Goal: Information Seeking & Learning: Learn about a topic

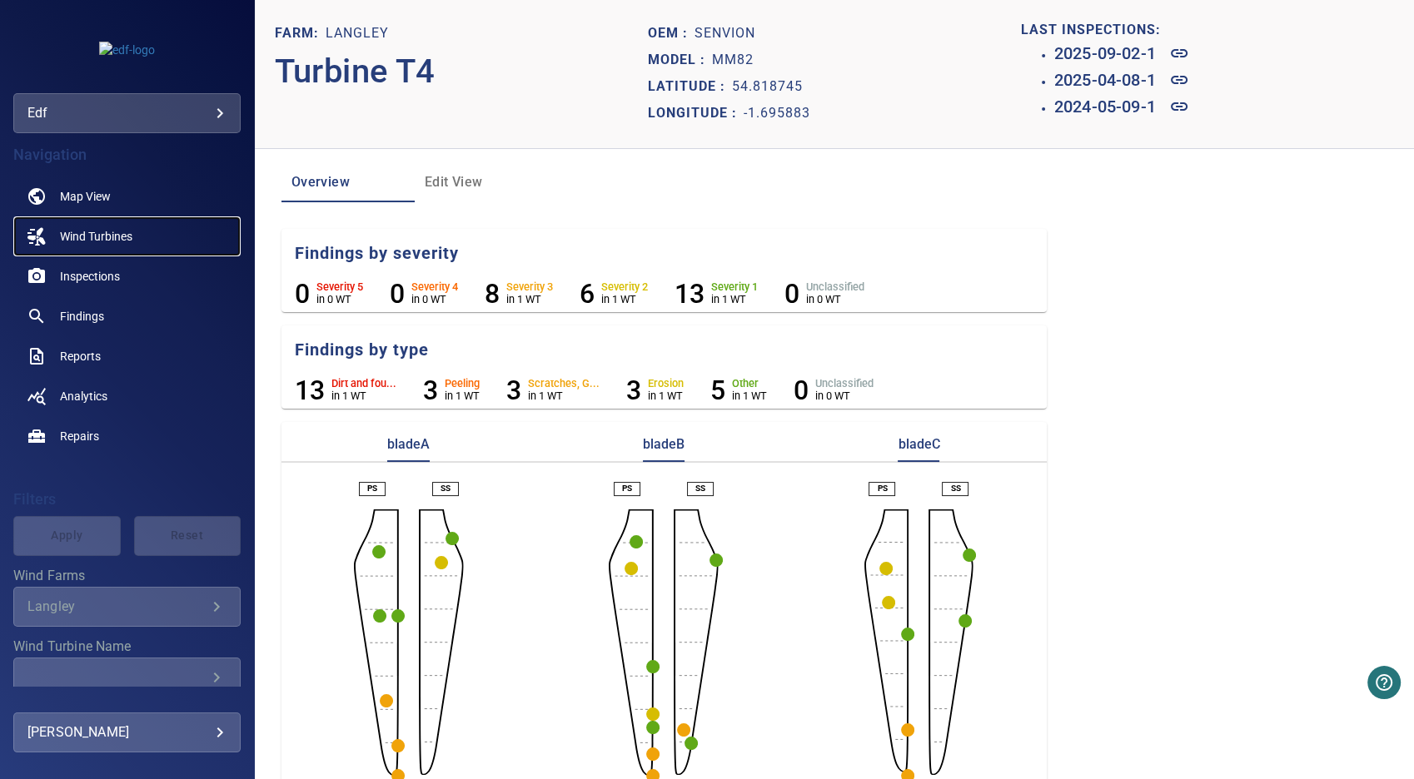
click at [117, 225] on link "Wind Turbines" at bounding box center [126, 237] width 227 height 40
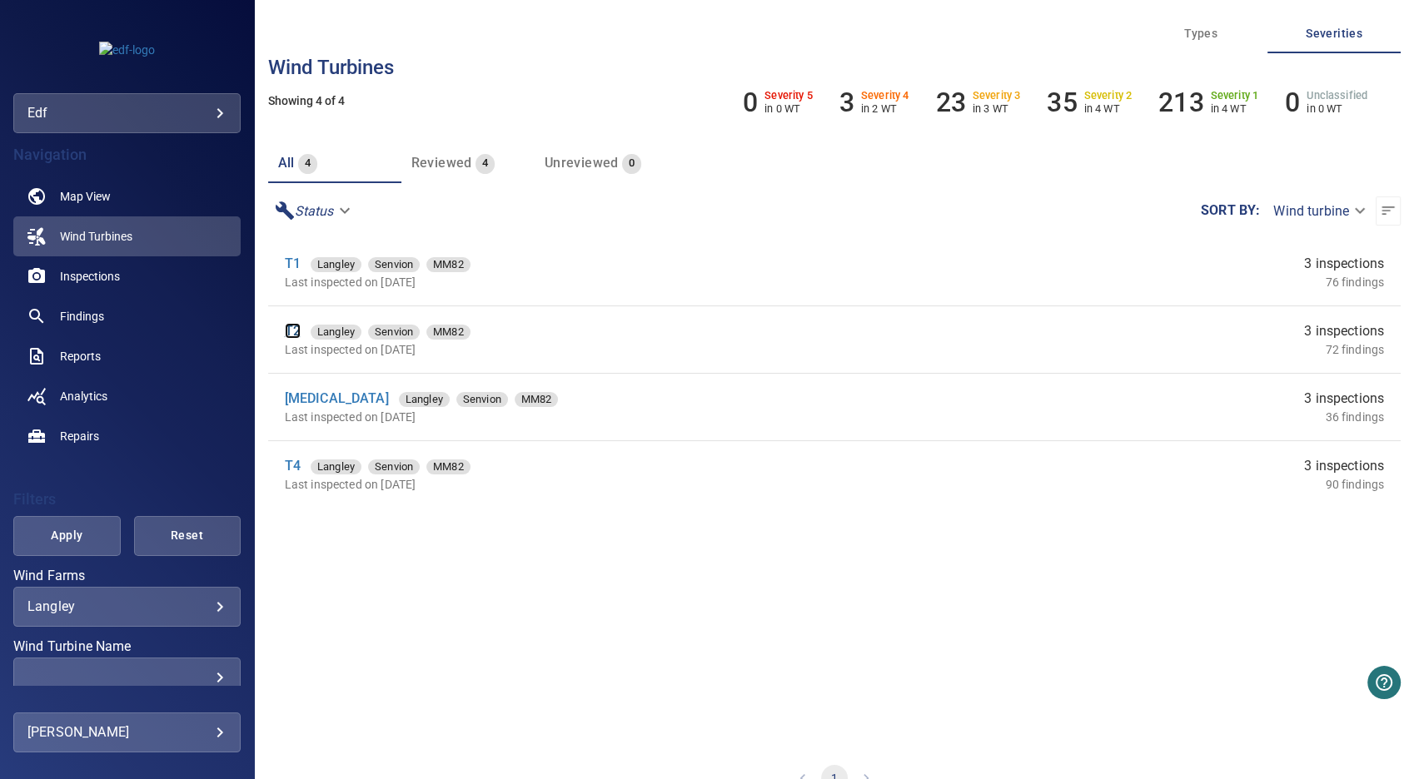
click at [287, 331] on link "T2" at bounding box center [293, 331] width 16 height 16
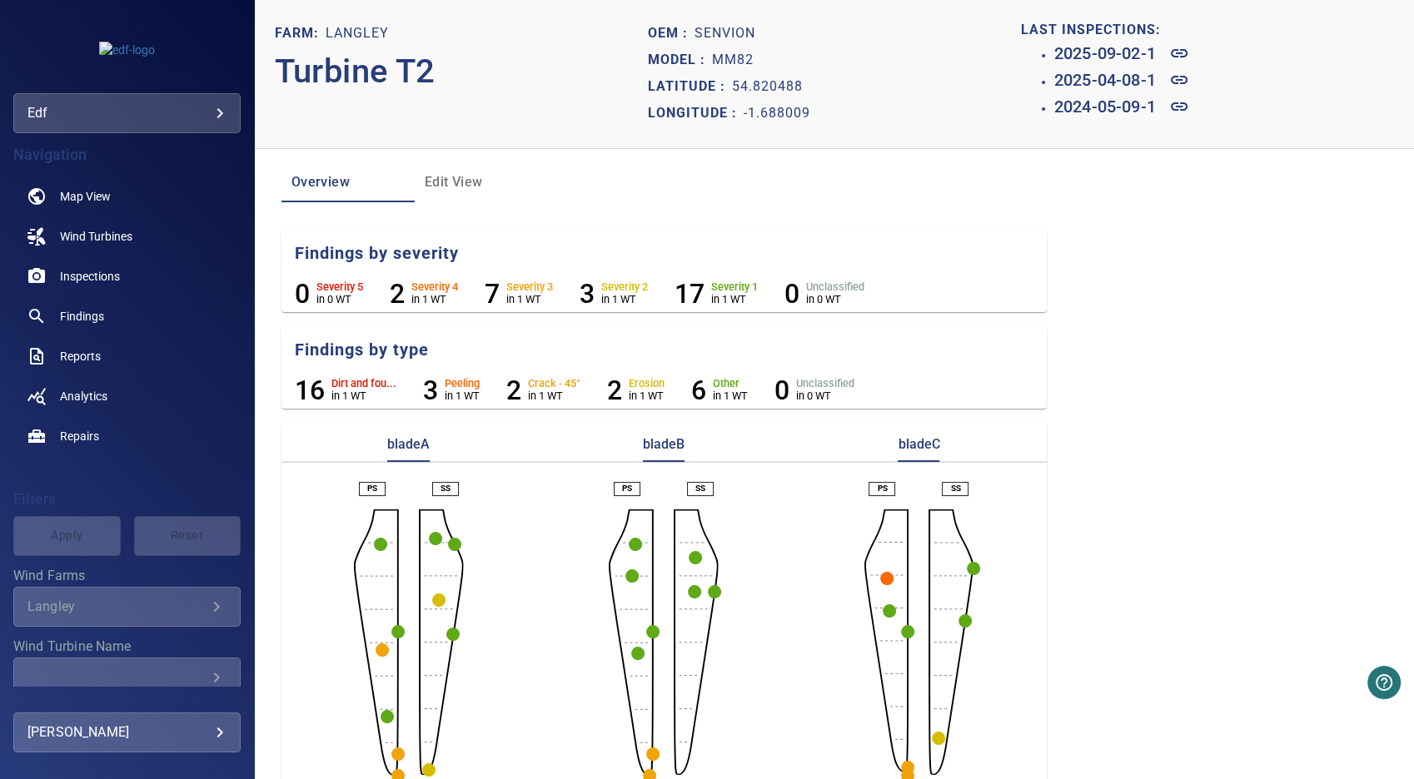
click at [380, 651] on circle "button" at bounding box center [382, 650] width 13 height 13
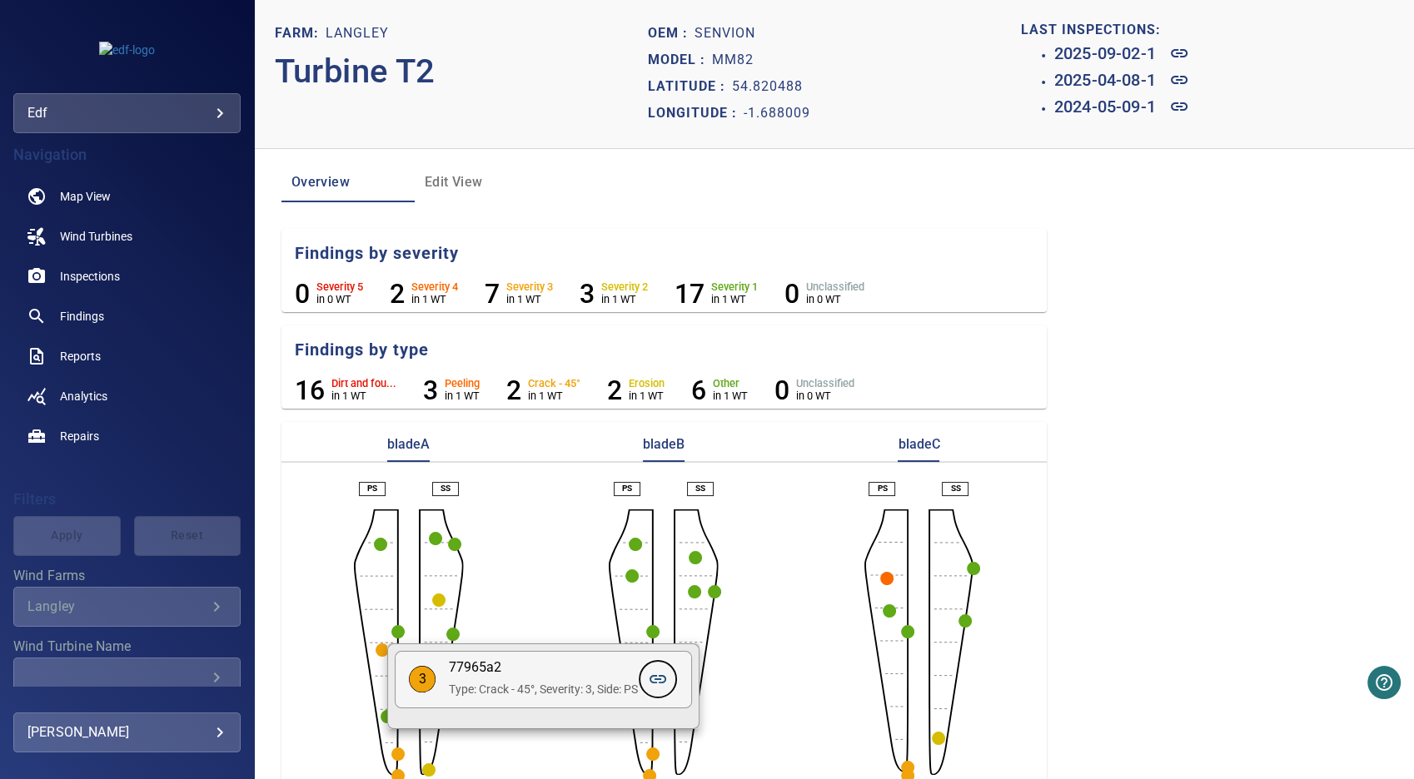
click at [661, 680] on icon at bounding box center [658, 680] width 20 height 20
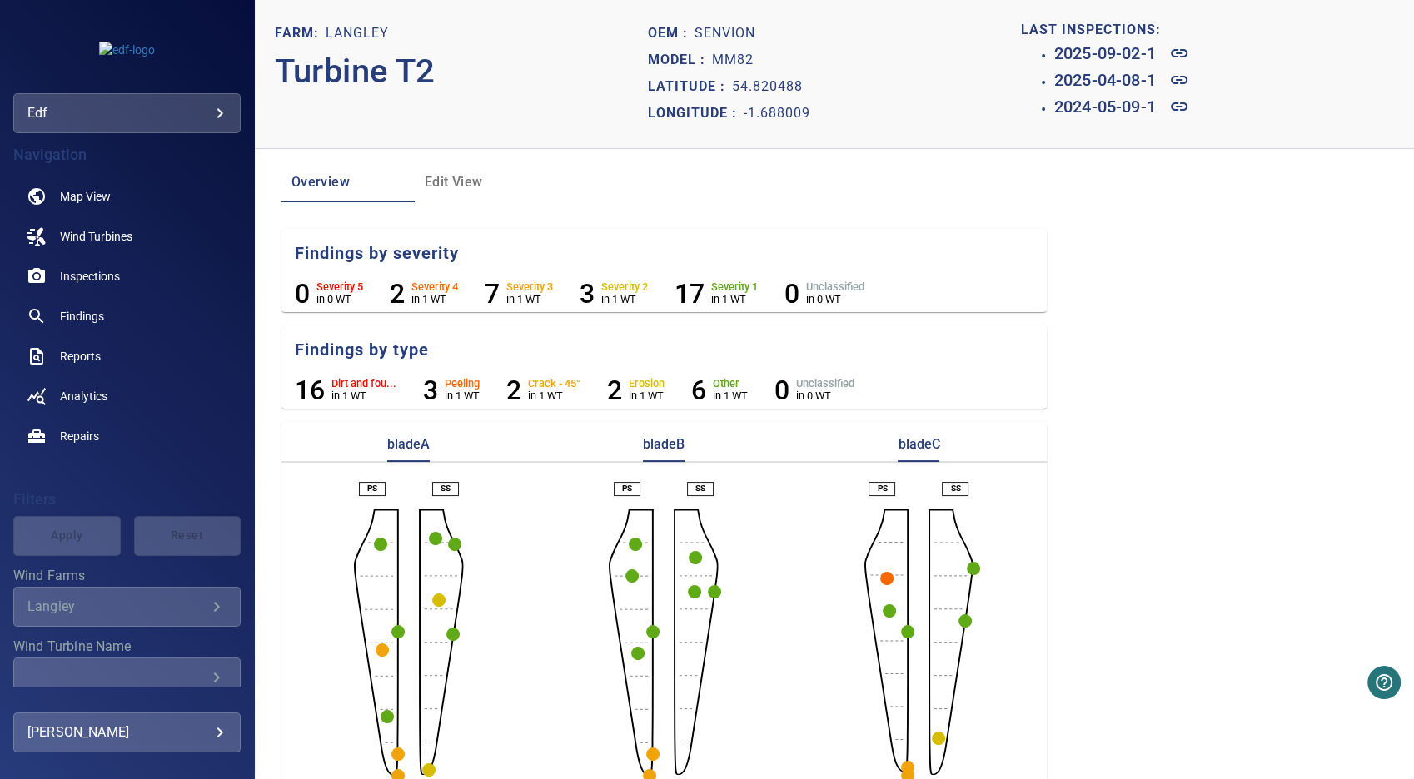
click at [441, 600] on circle "button" at bounding box center [438, 600] width 13 height 13
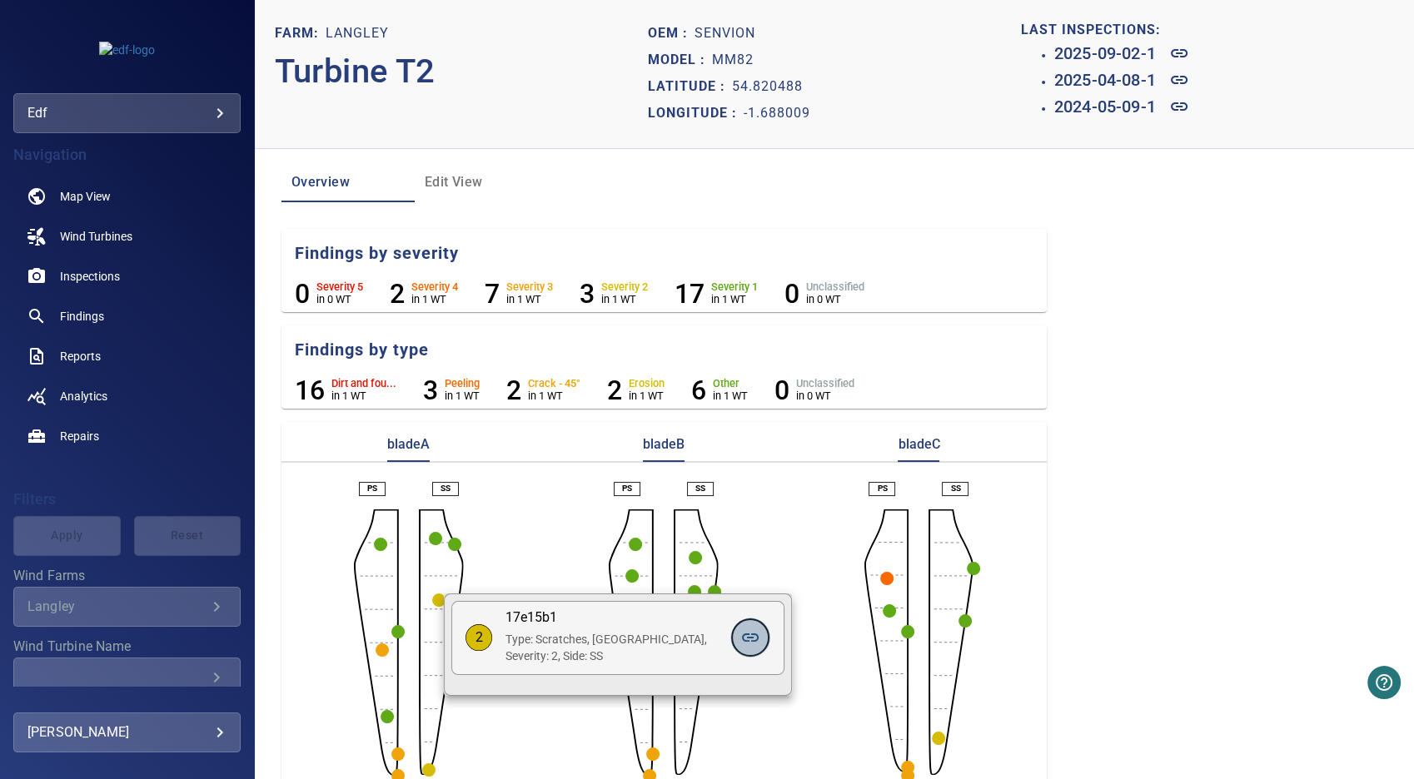
click at [749, 642] on icon at bounding box center [750, 638] width 20 height 20
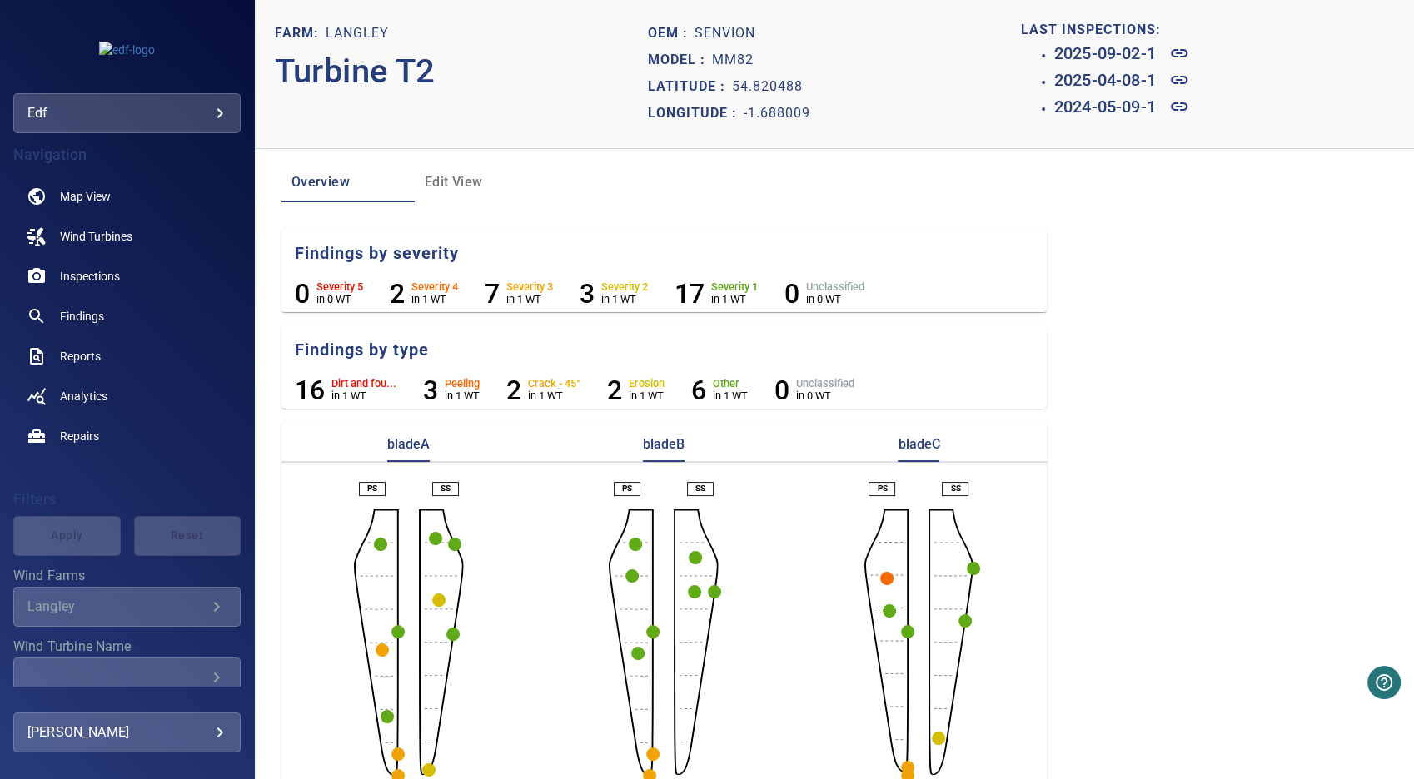
click at [629, 571] on circle "button" at bounding box center [631, 576] width 13 height 13
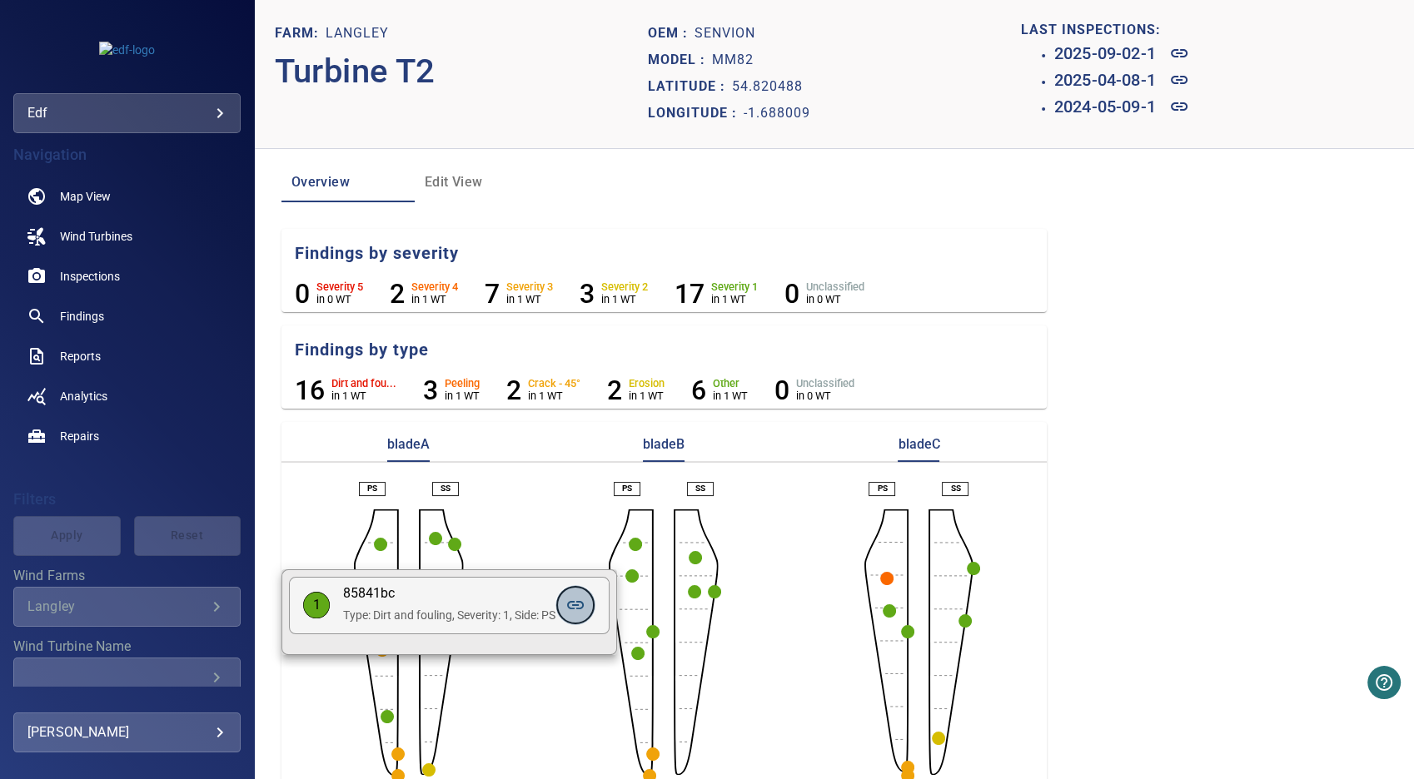
click at [584, 606] on icon at bounding box center [575, 605] width 17 height 8
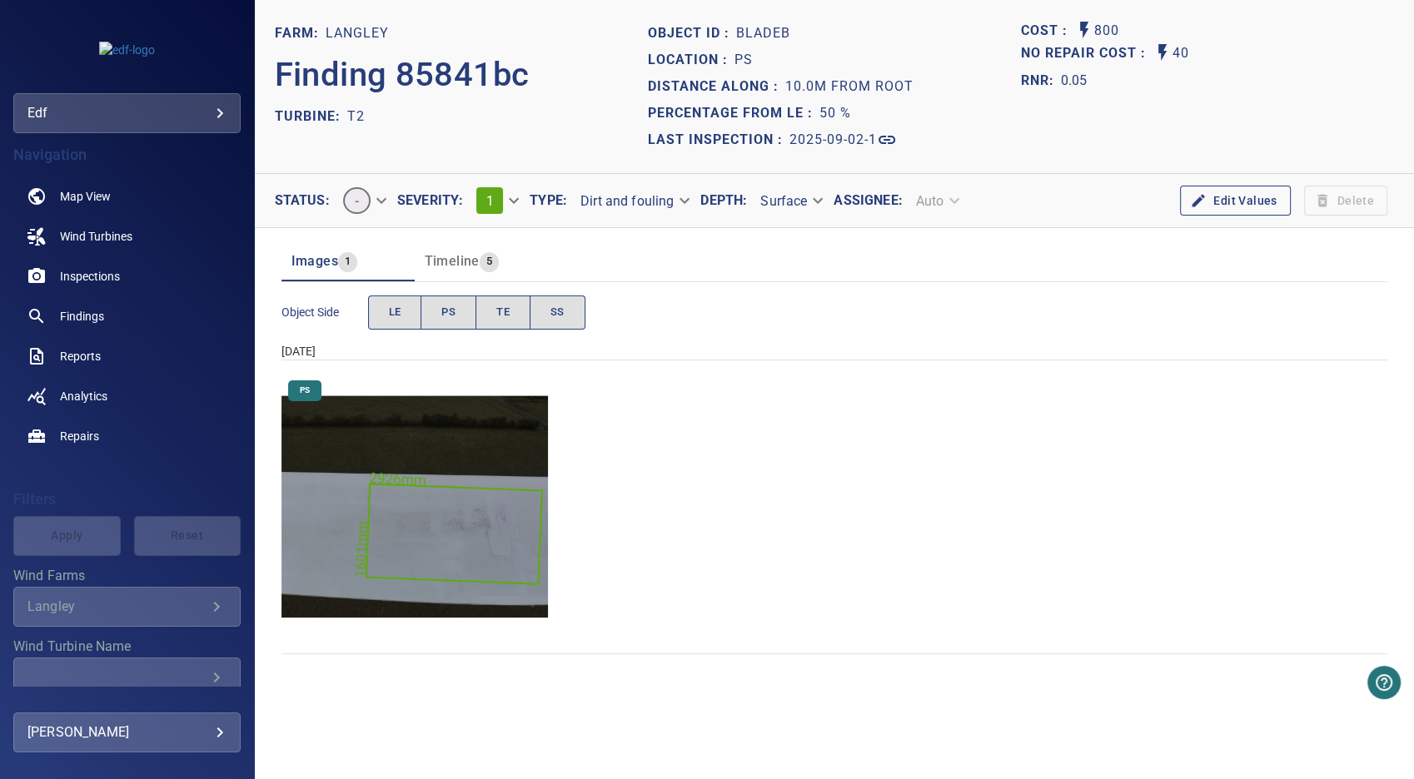
click at [476, 544] on img "Langley/T2/2025-09-02-1/2025-09-02-1/image33wp37.jpg" at bounding box center [414, 507] width 266 height 266
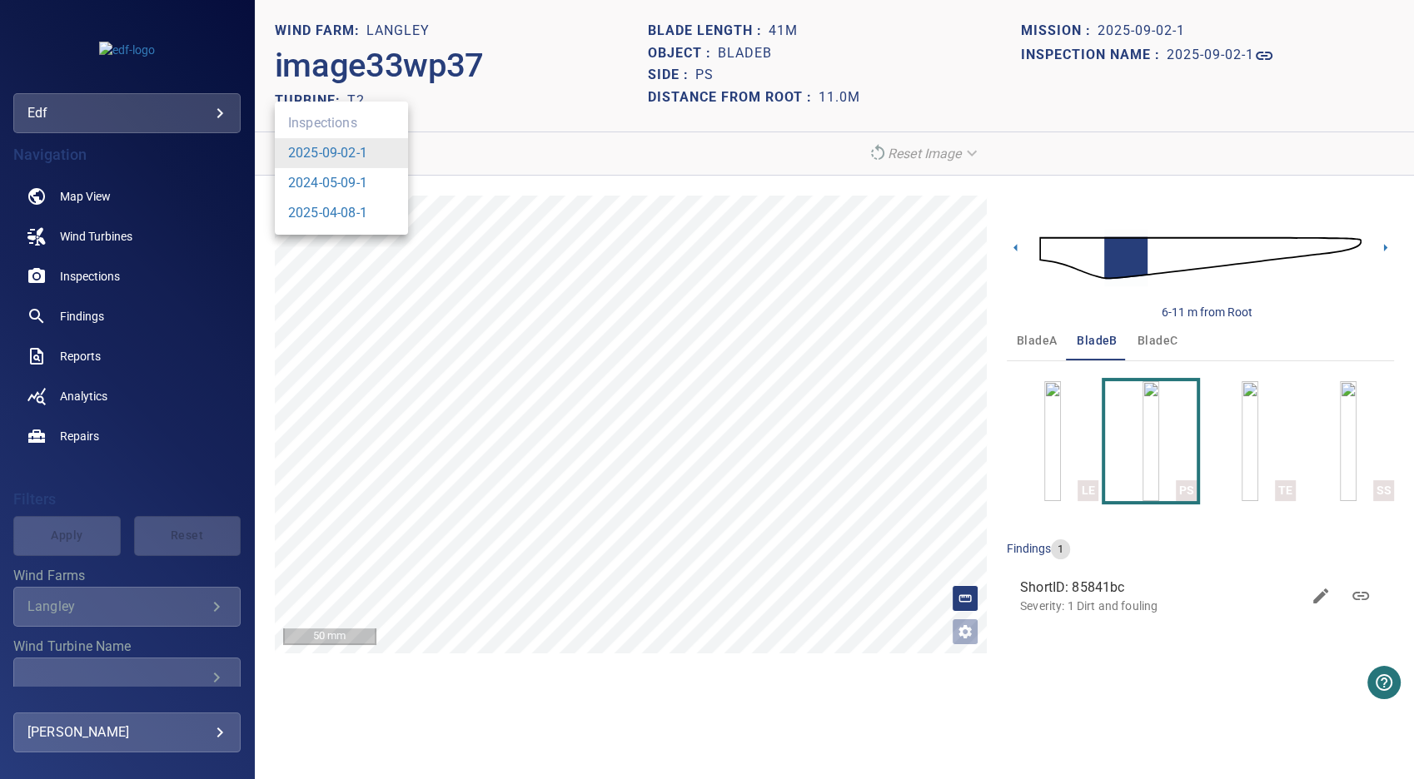
click at [391, 147] on body "**********" at bounding box center [707, 389] width 1414 height 779
click at [360, 219] on link "2025-04-08-1" at bounding box center [327, 213] width 79 height 20
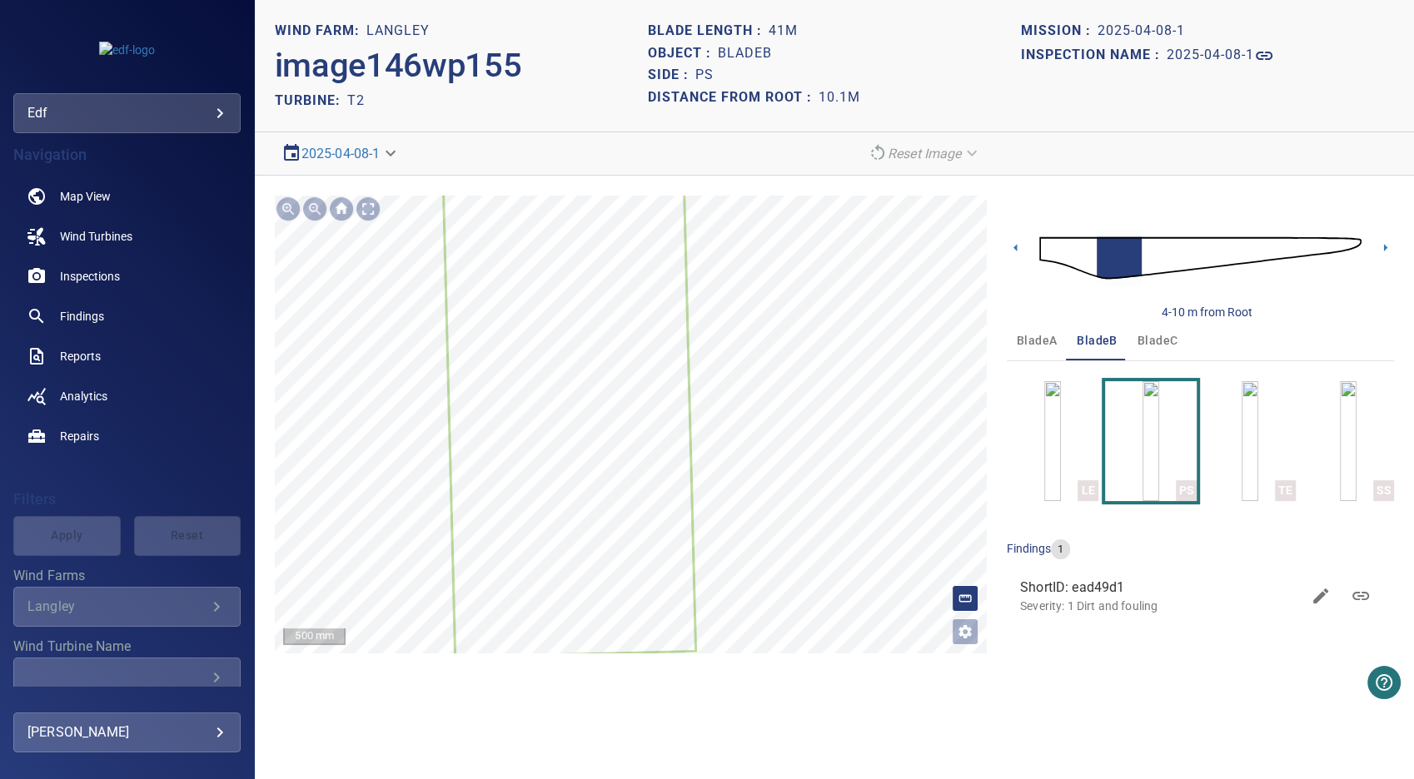
click at [1150, 263] on img at bounding box center [1200, 258] width 322 height 78
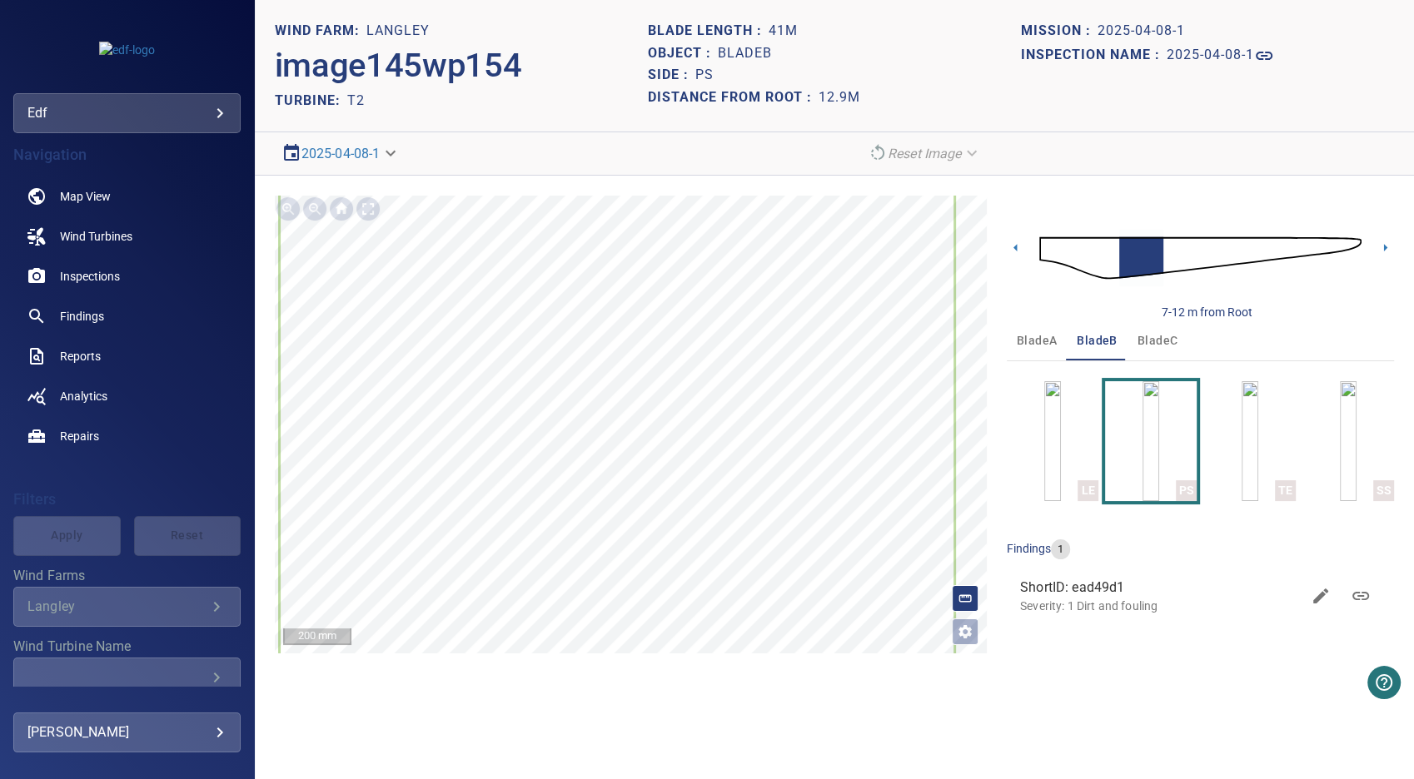
click at [394, 147] on body "**********" at bounding box center [707, 389] width 1414 height 779
click at [357, 217] on link "2025-09-02-1" at bounding box center [327, 213] width 79 height 20
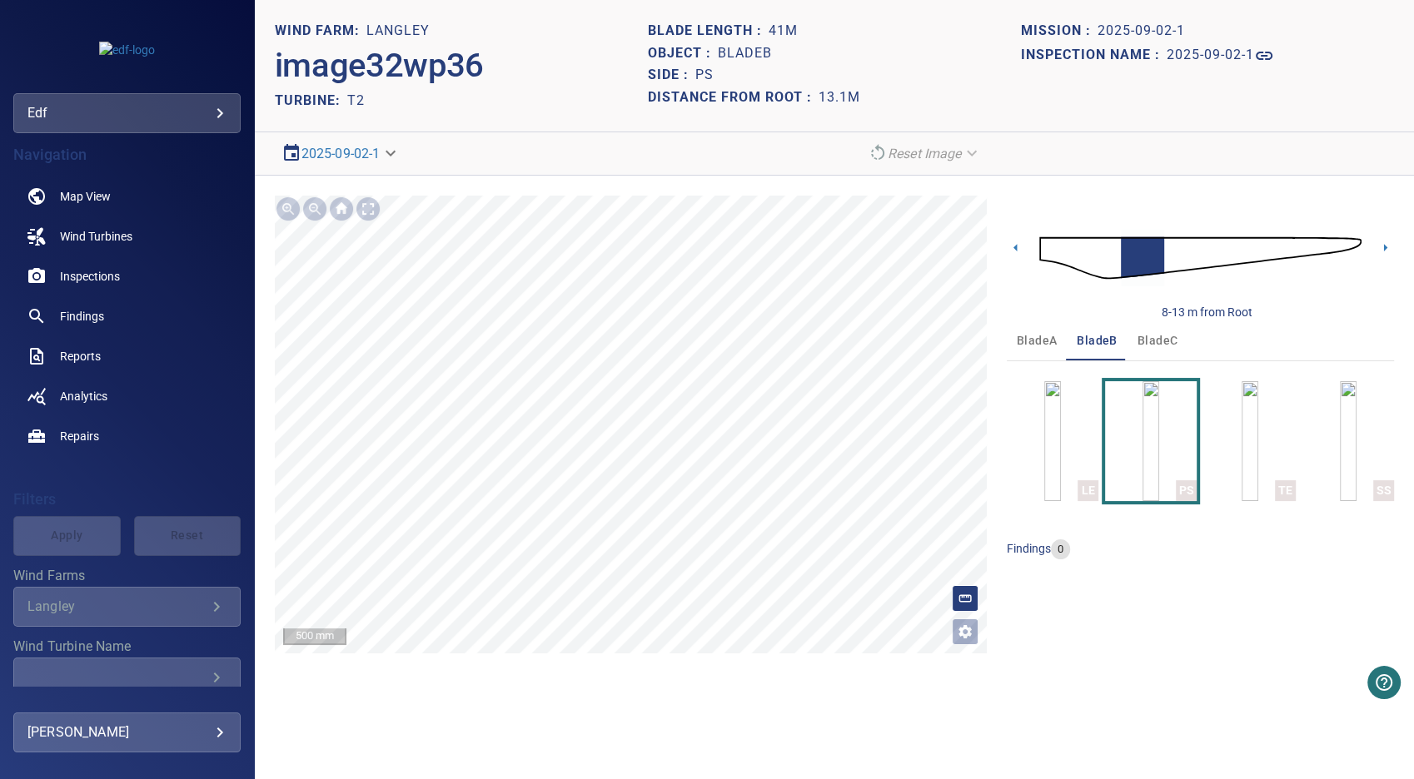
click at [1112, 251] on img at bounding box center [1200, 258] width 322 height 78
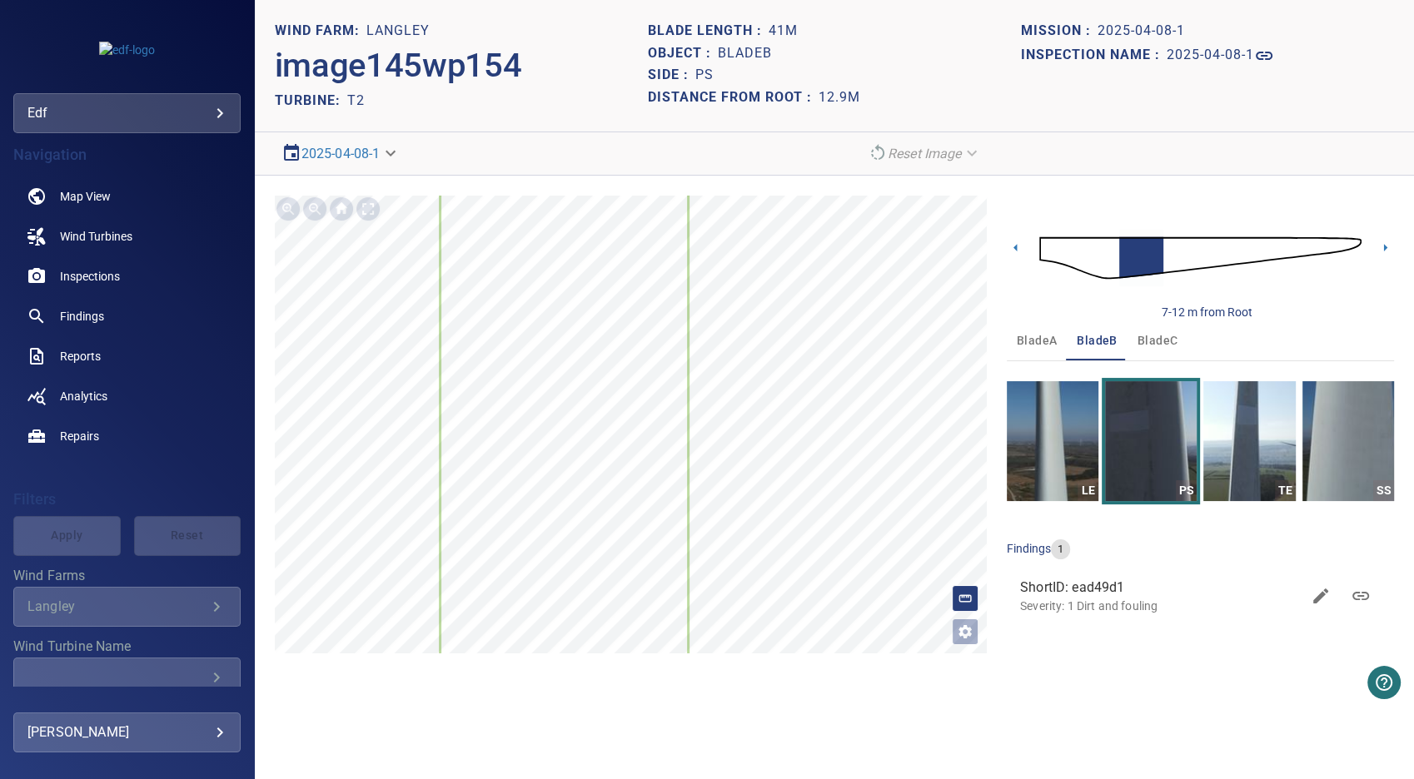
click at [1104, 257] on img at bounding box center [1200, 258] width 322 height 78
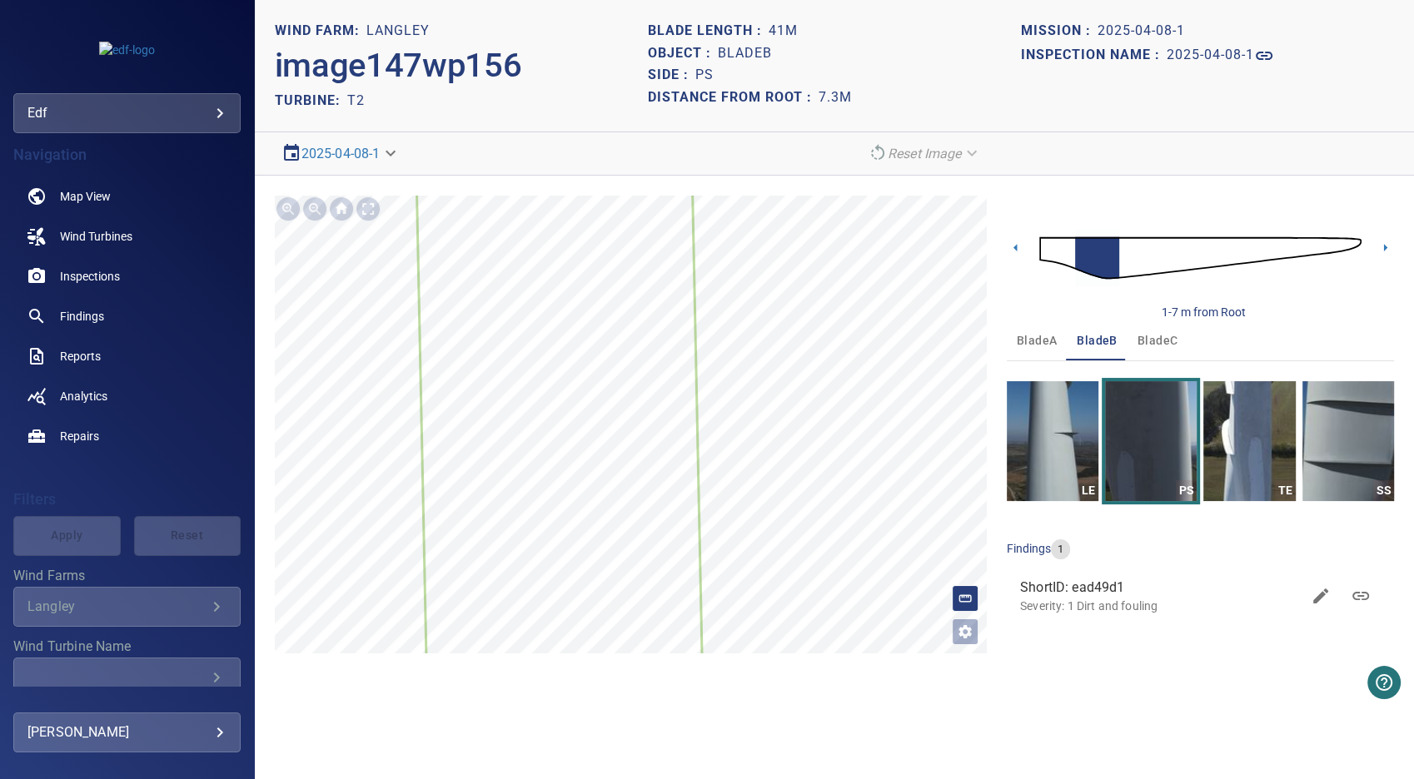
click at [1063, 245] on img at bounding box center [1200, 258] width 322 height 78
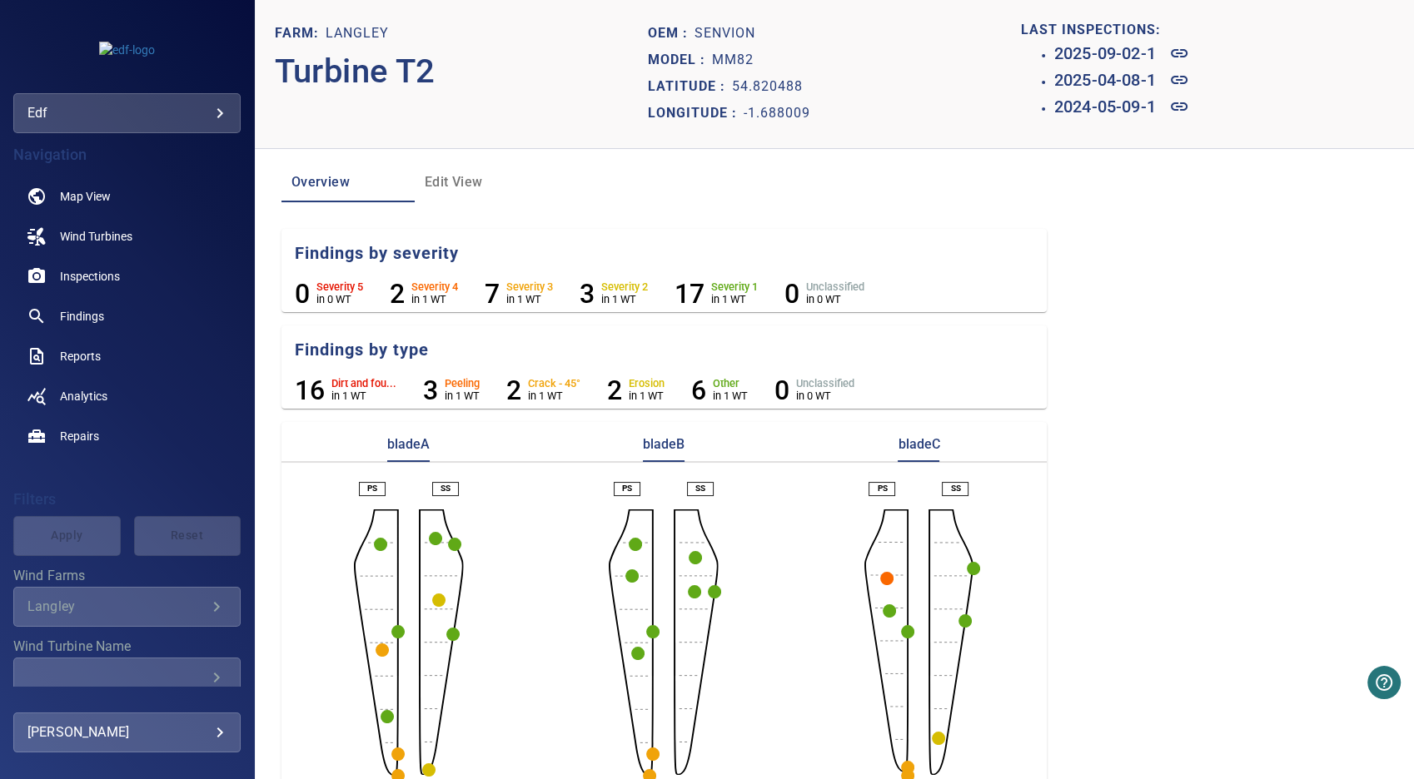
click at [625, 575] on circle "button" at bounding box center [631, 576] width 13 height 13
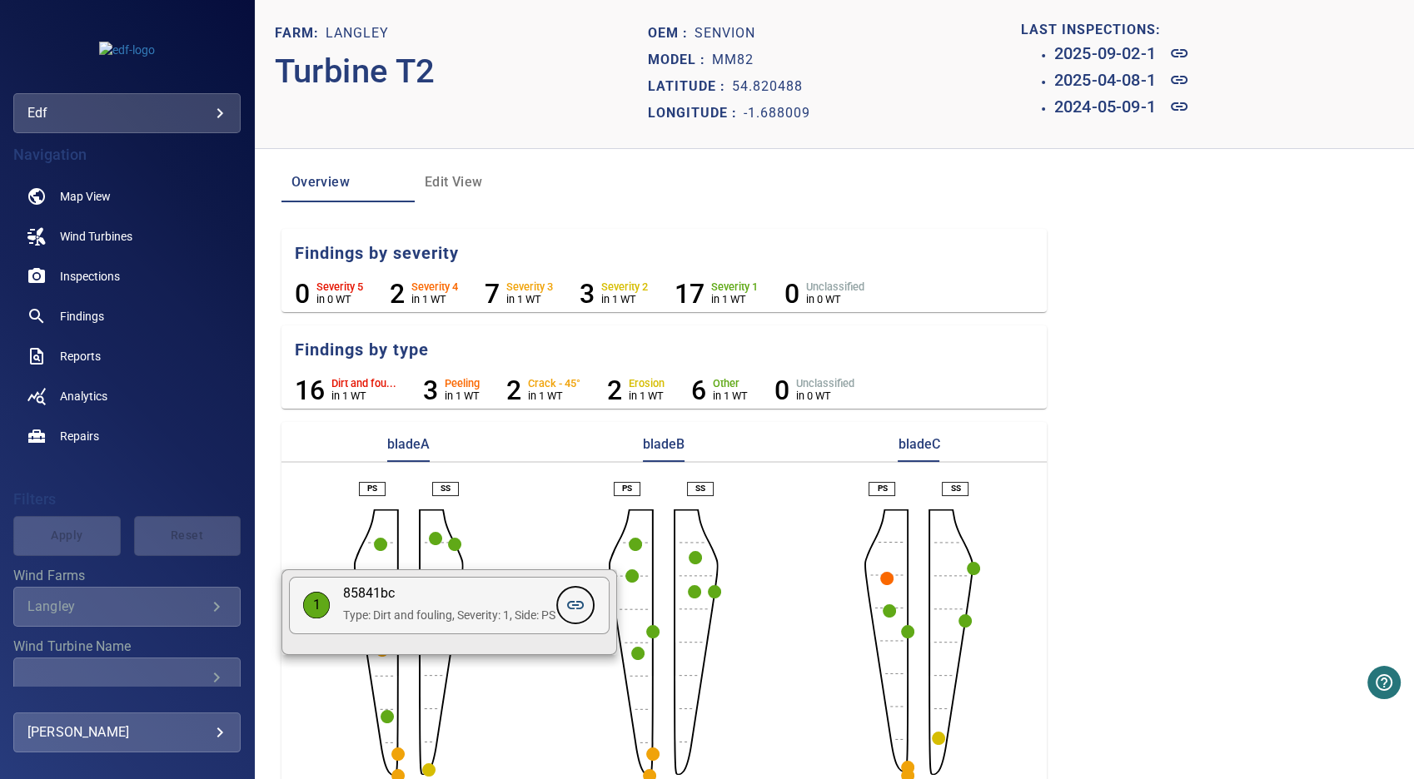
click at [584, 610] on icon at bounding box center [575, 605] width 17 height 8
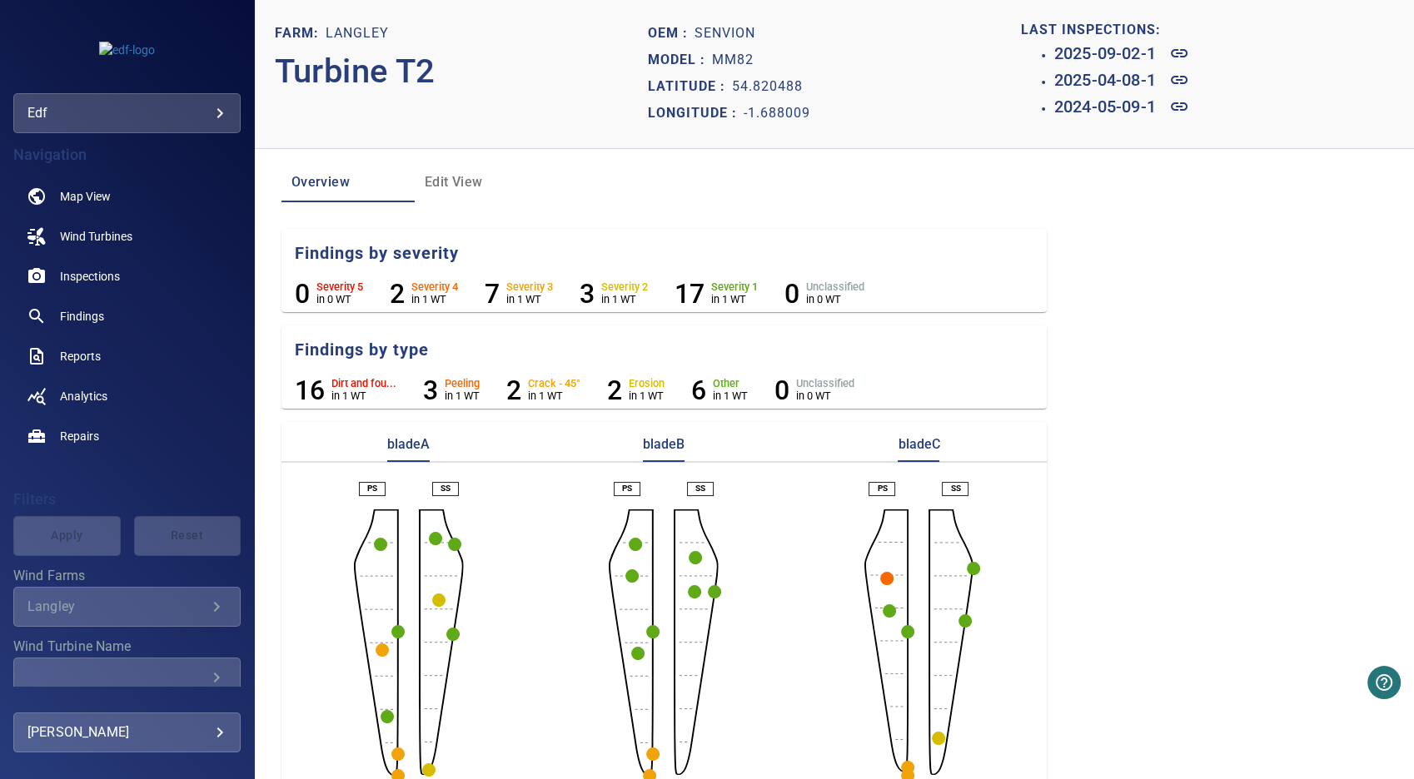
click at [880, 582] on circle "button" at bounding box center [886, 578] width 13 height 13
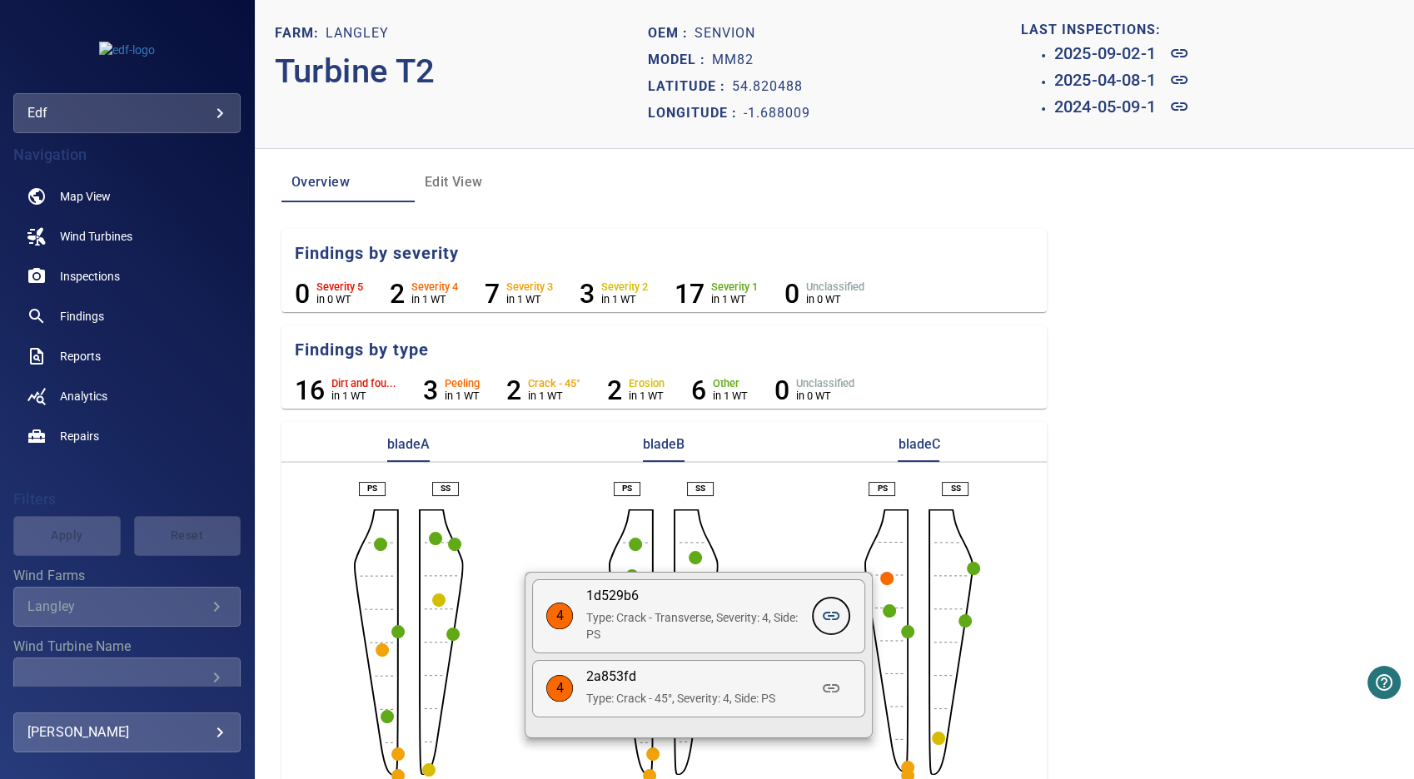
click at [835, 615] on icon at bounding box center [831, 616] width 20 height 20
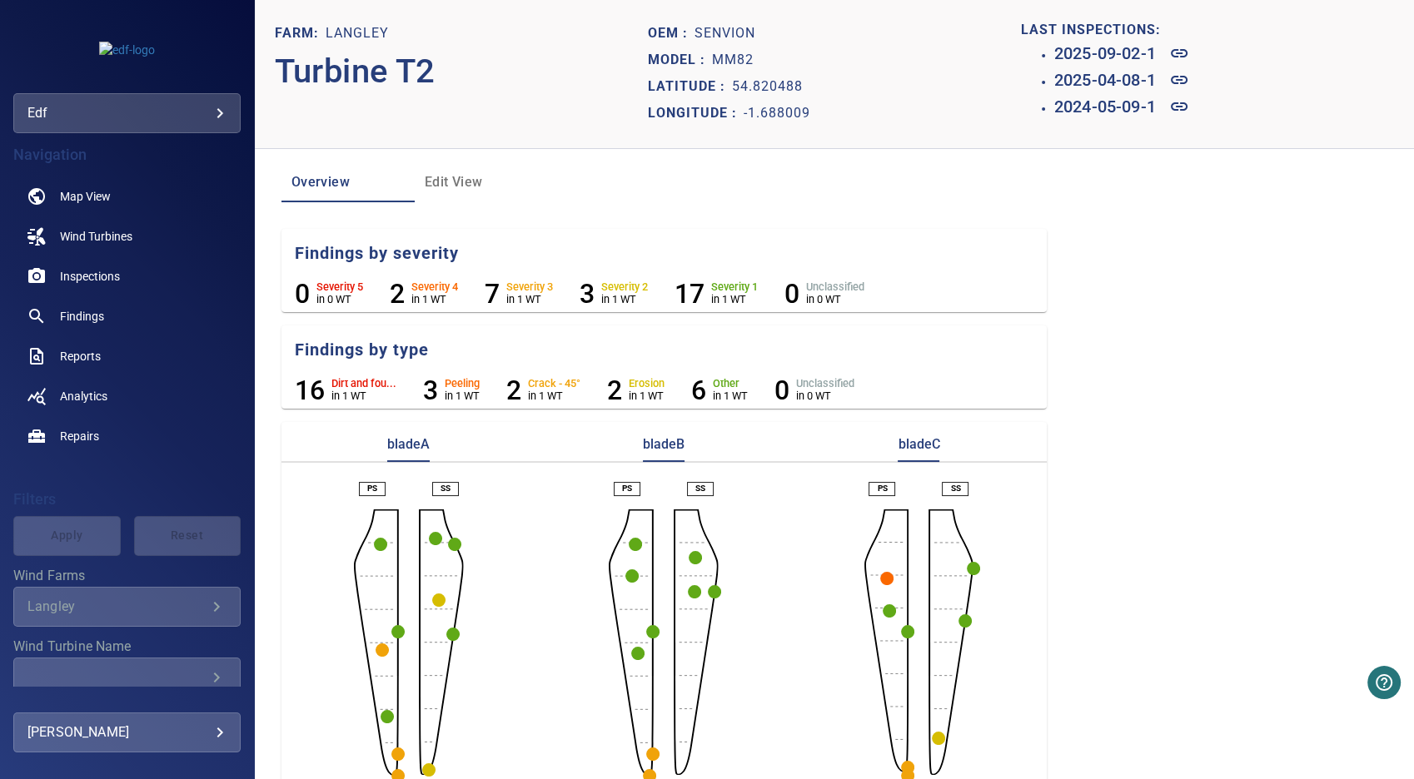
click at [883, 605] on circle "button" at bounding box center [889, 611] width 13 height 13
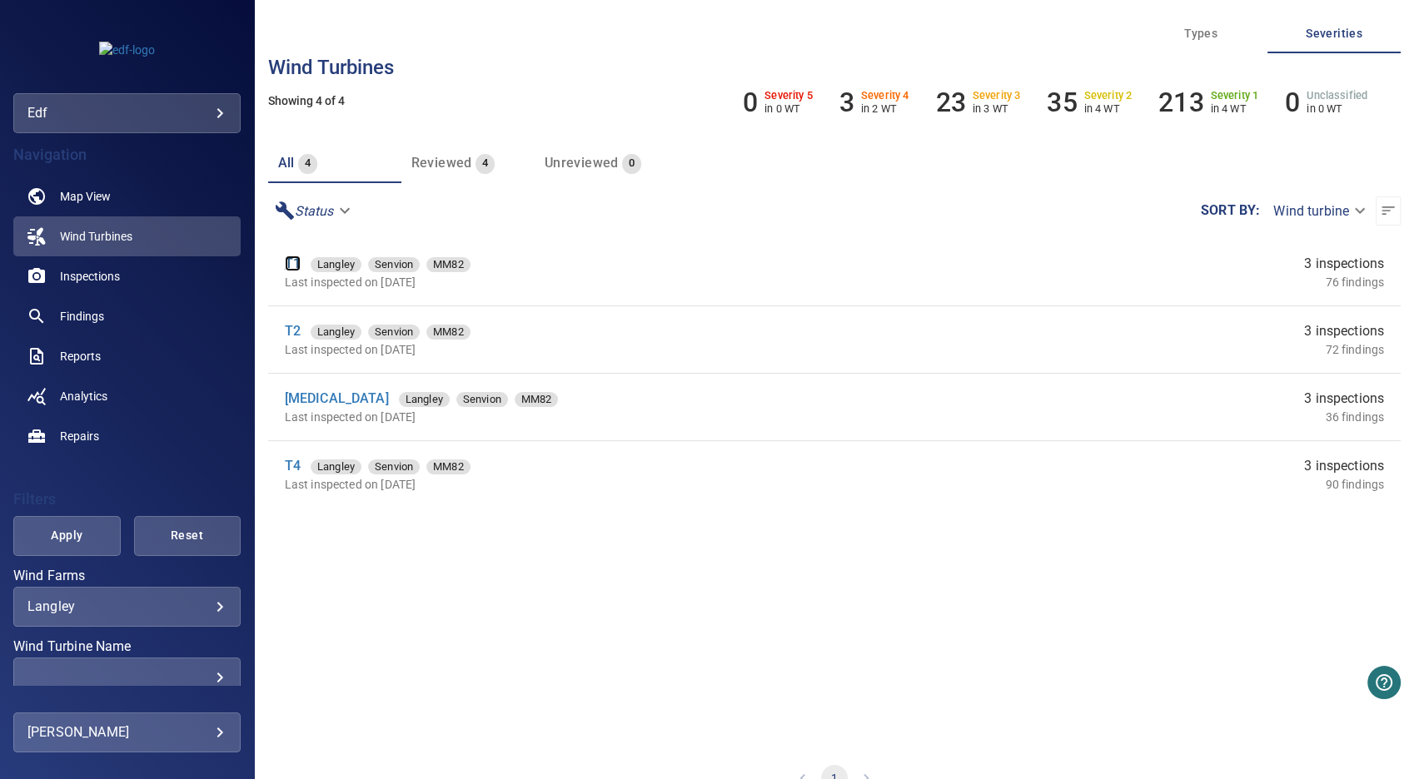
click at [298, 264] on link "T1" at bounding box center [293, 264] width 16 height 16
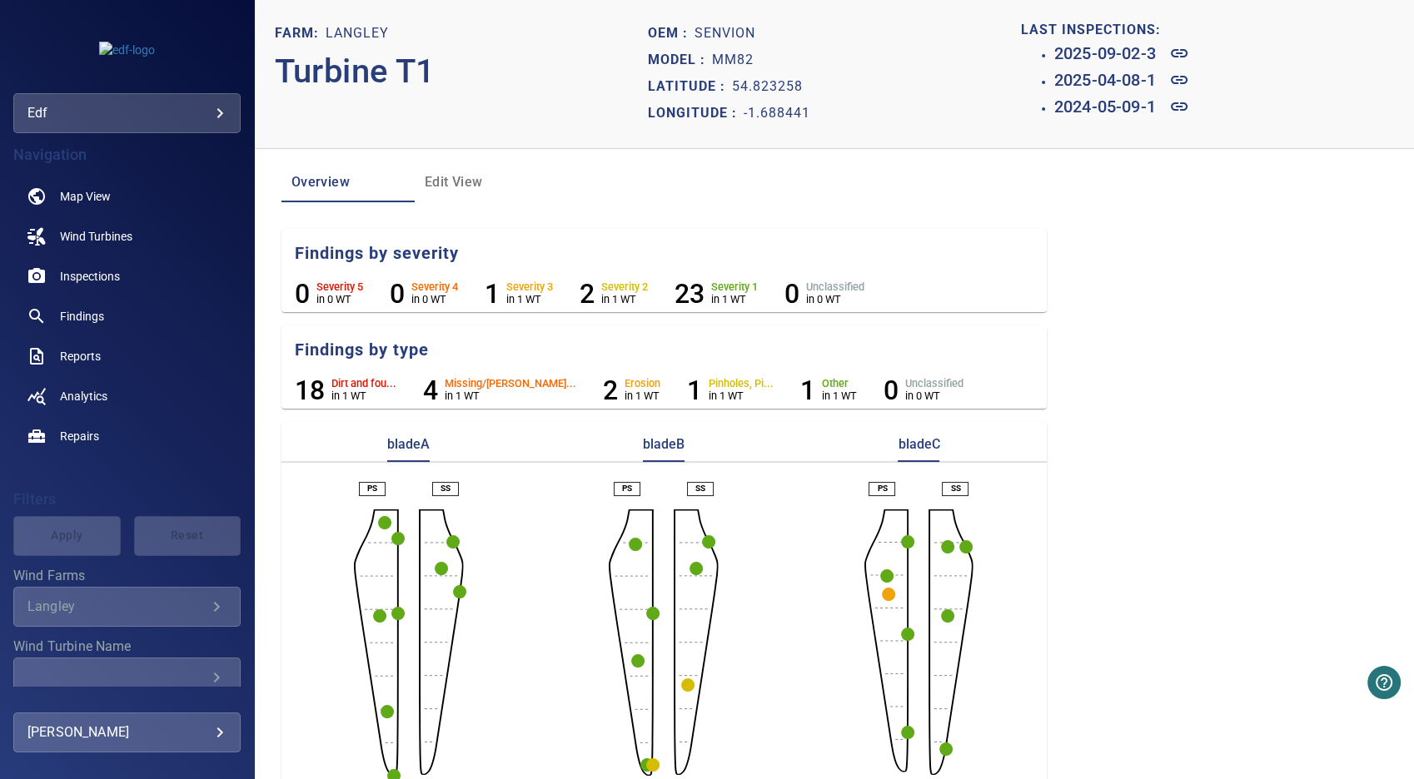
click at [375, 614] on circle "button" at bounding box center [379, 616] width 13 height 13
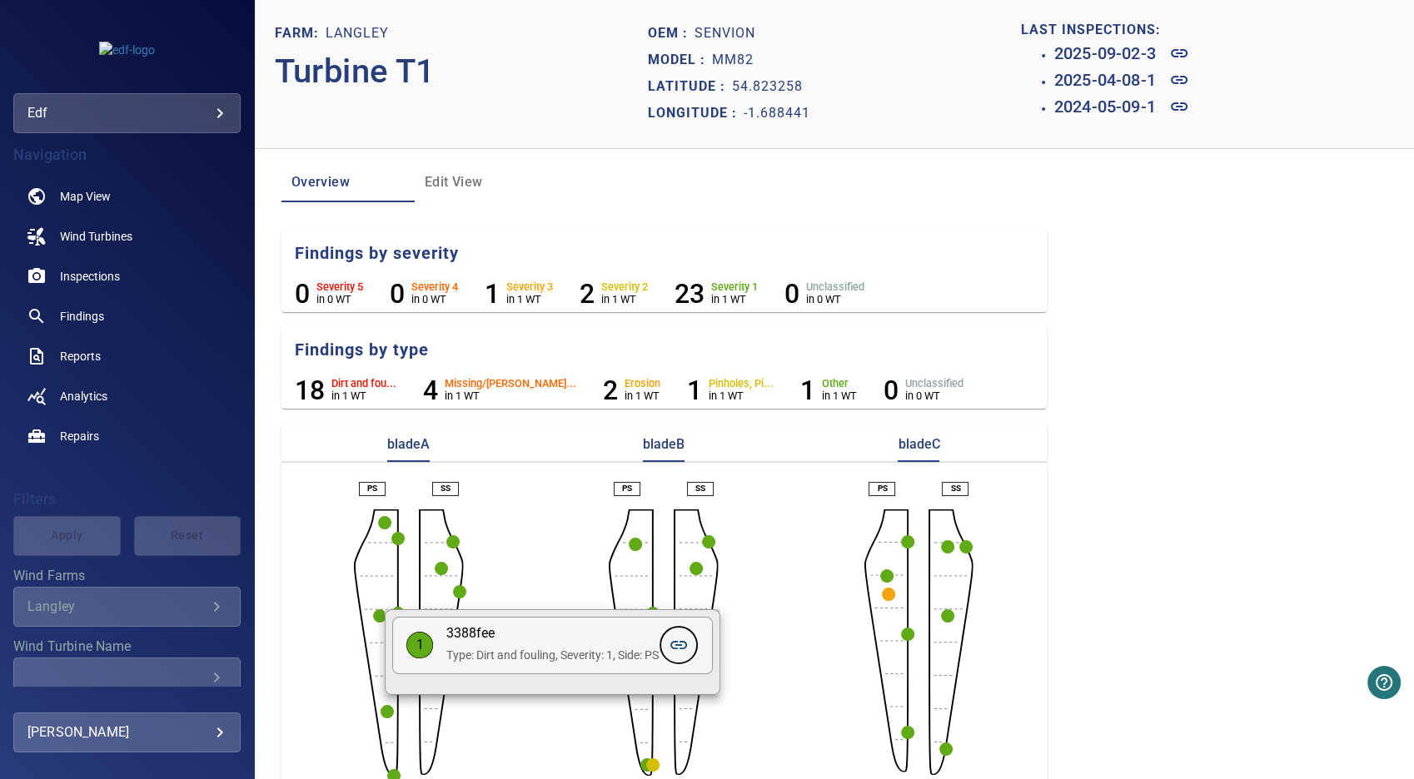
click at [688, 641] on icon at bounding box center [679, 645] width 20 height 20
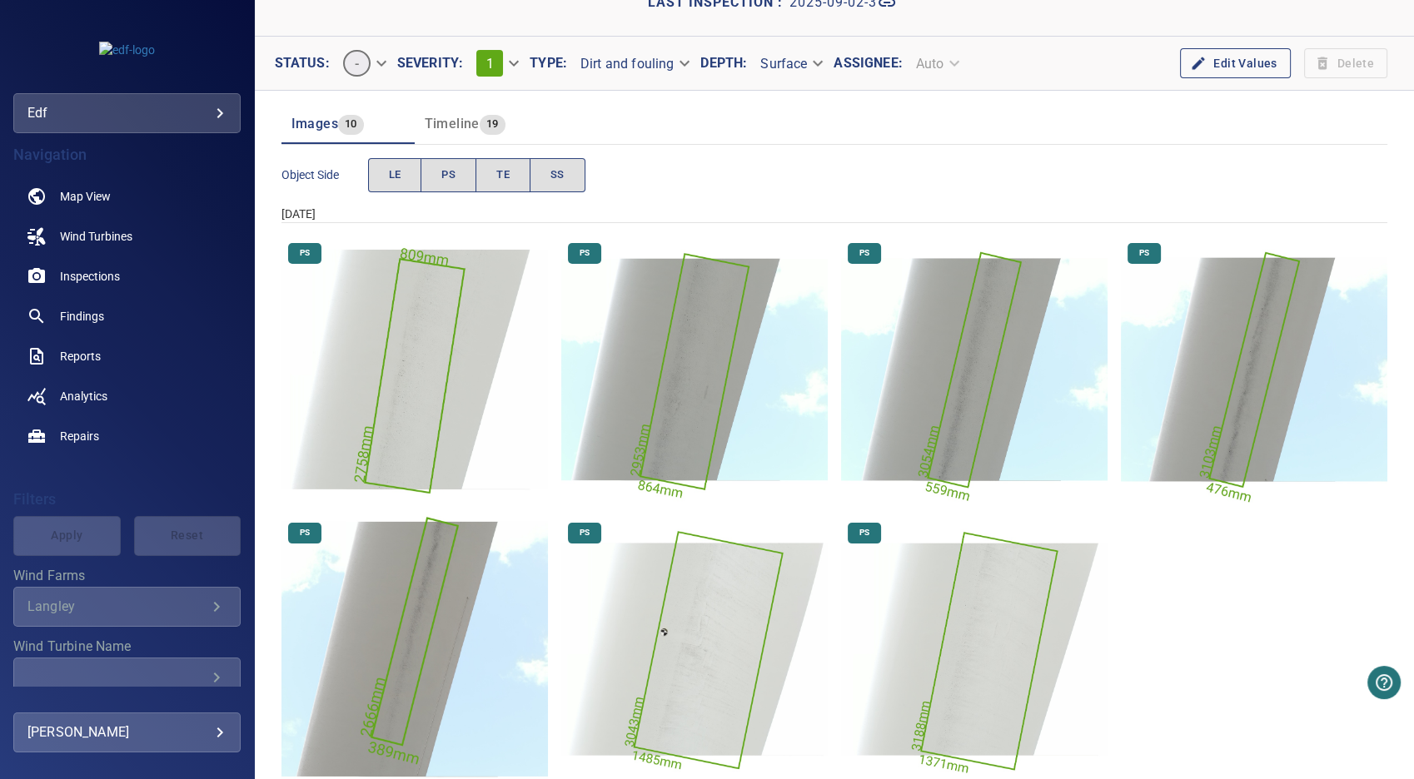
scroll to position [111, 0]
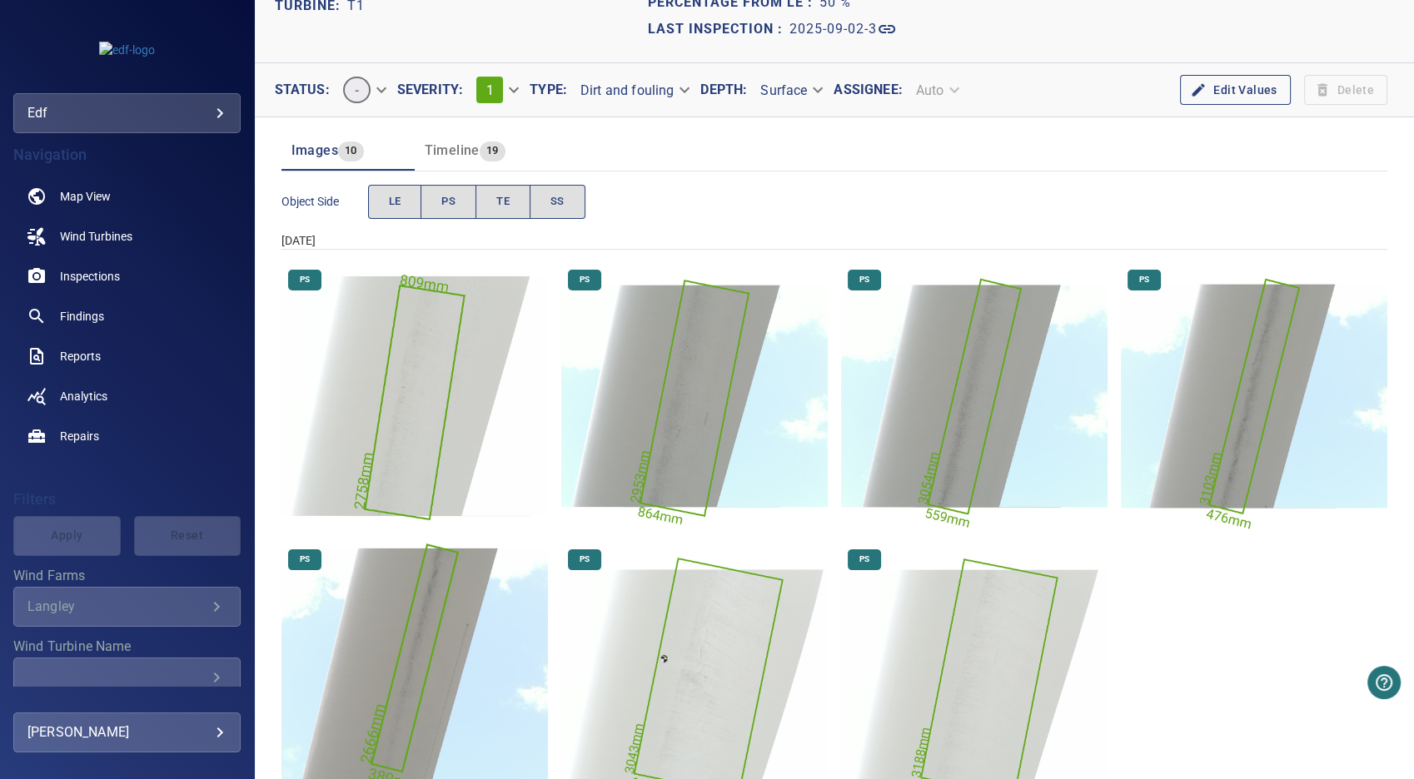
click at [411, 423] on img "Langley/T1/2025-09-02-3/2025-09-02-2/image105wp110.jpg" at bounding box center [414, 396] width 266 height 266
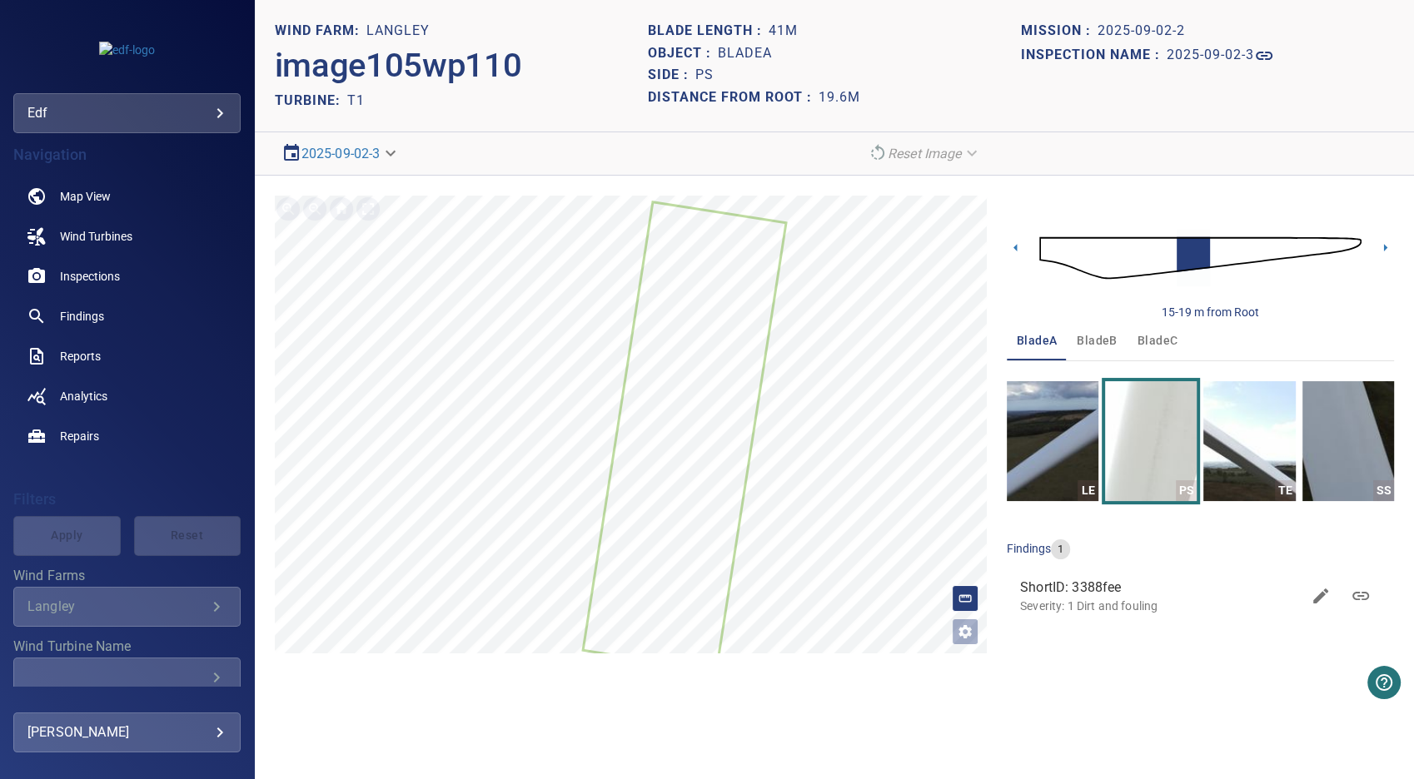
click at [1105, 250] on img at bounding box center [1200, 258] width 322 height 78
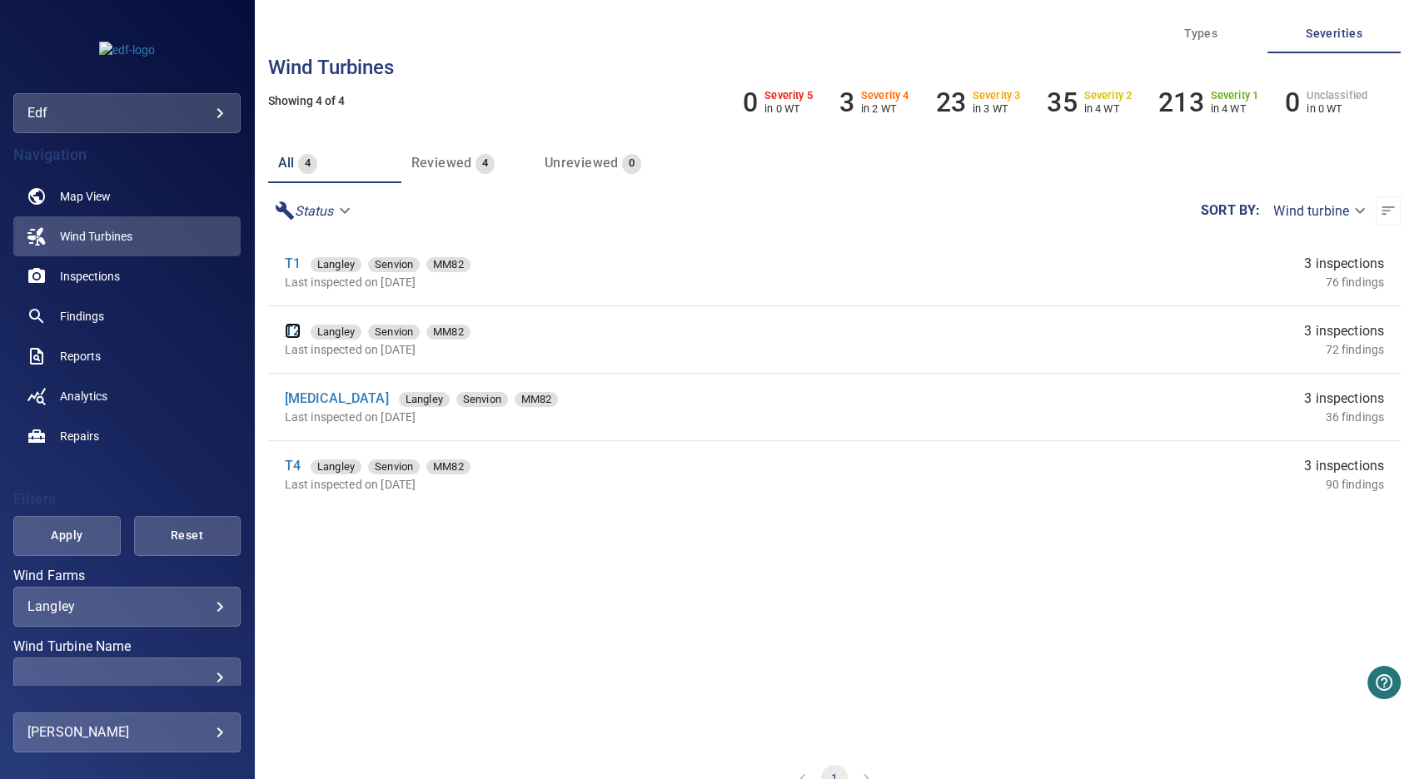
click at [289, 330] on link "T2" at bounding box center [293, 331] width 16 height 16
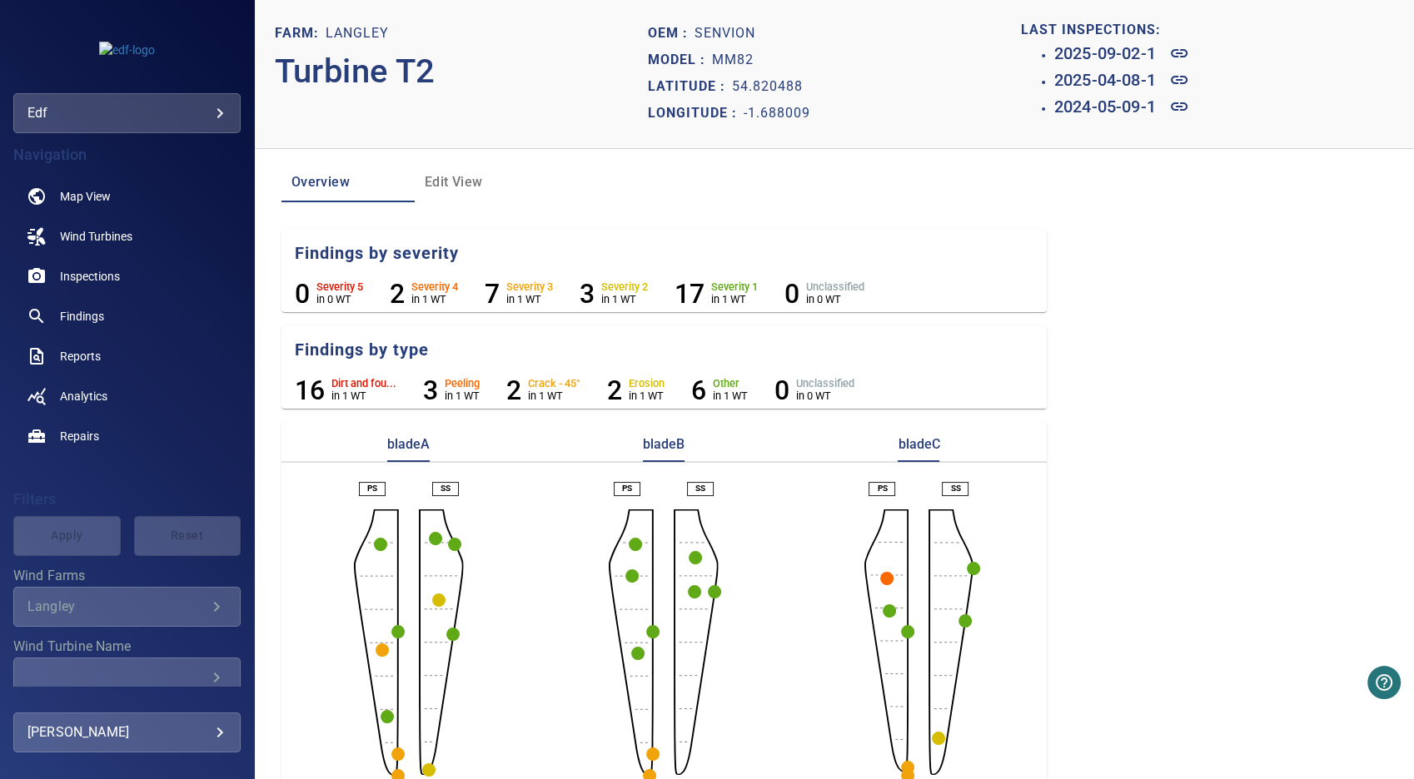
click at [380, 543] on circle "button" at bounding box center [380, 544] width 13 height 13
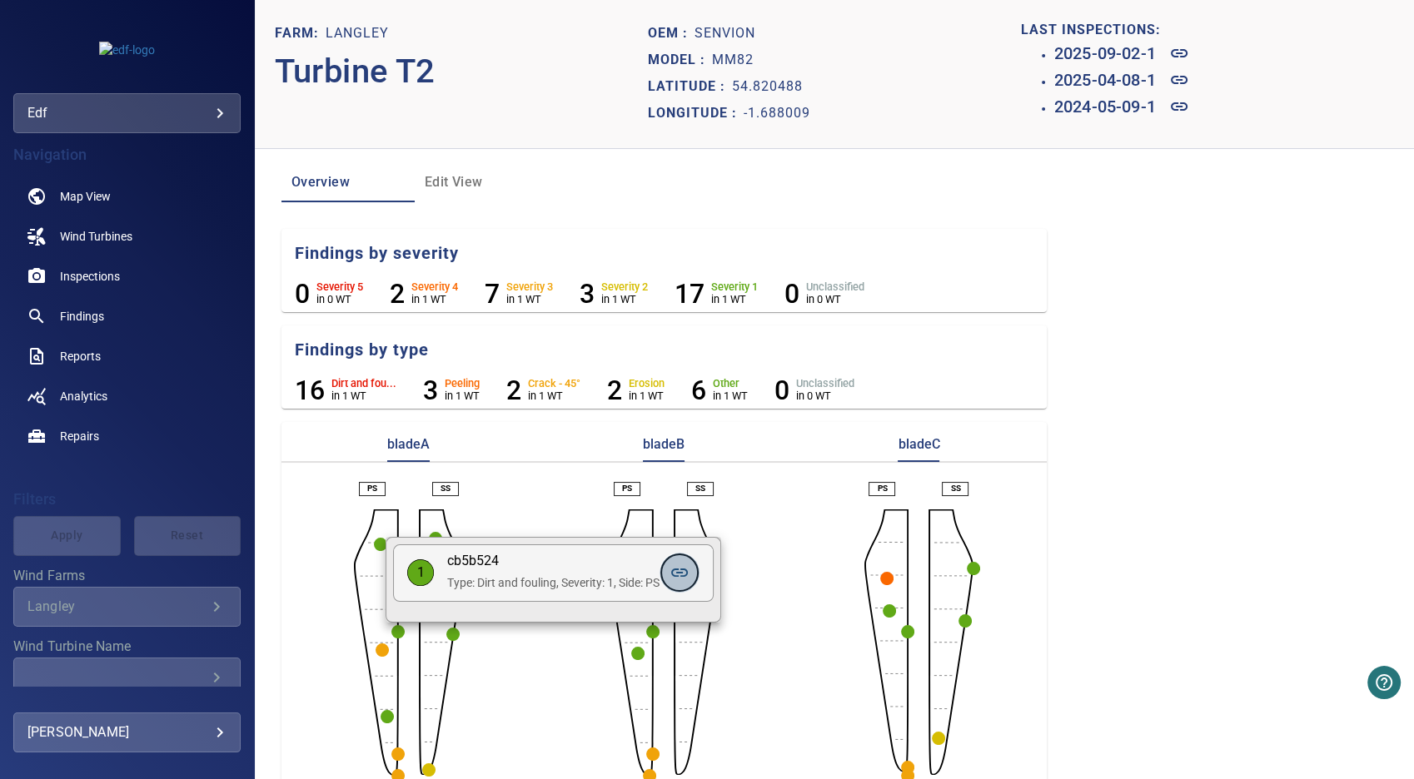
click at [684, 575] on icon at bounding box center [680, 573] width 20 height 20
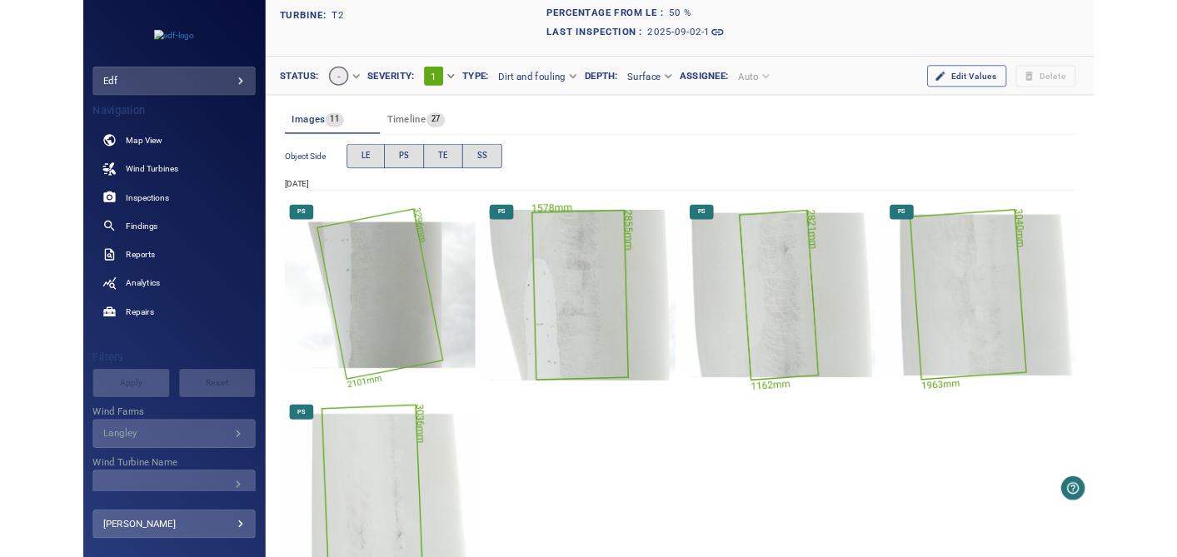
scroll to position [92, 0]
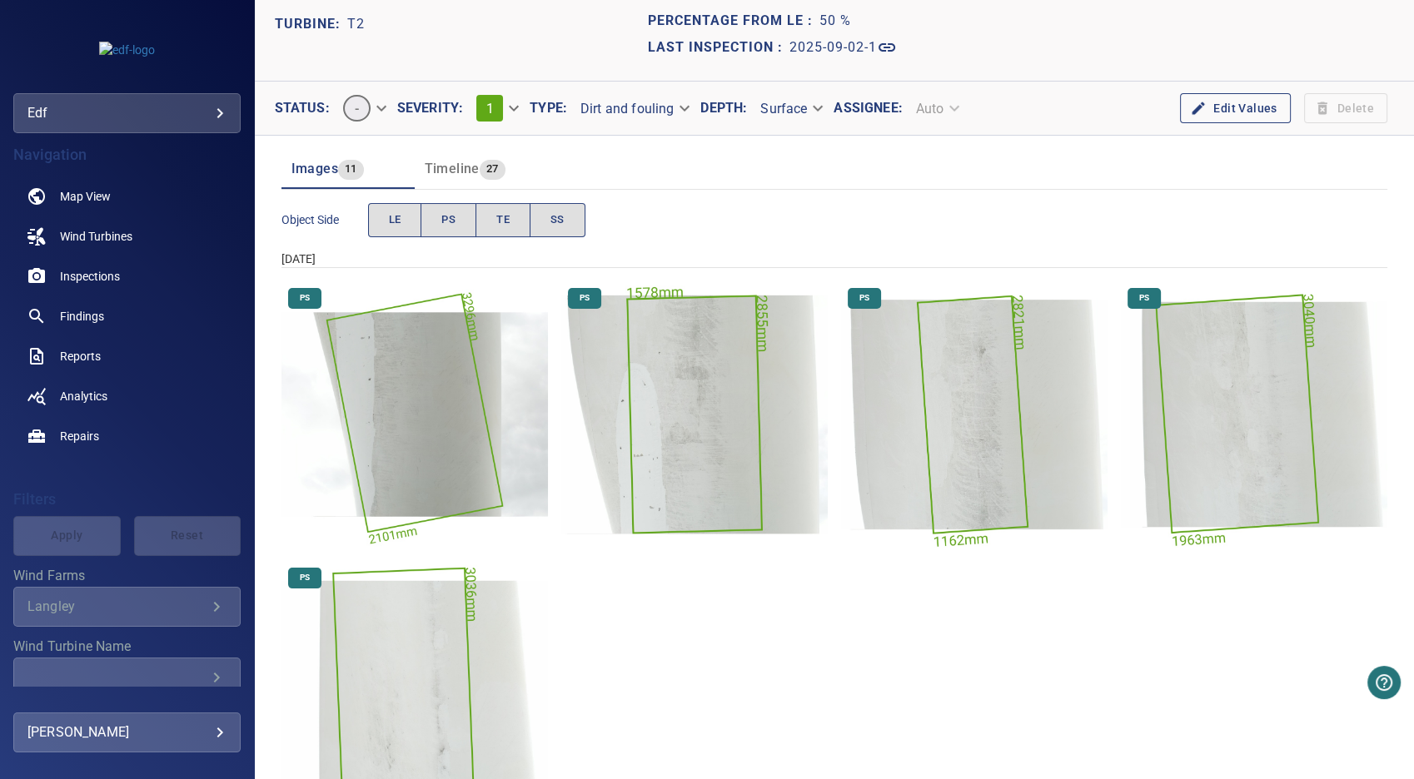
click at [663, 458] on img "Langley/T2/2025-09-02-1/2025-09-02-1/image187wp199.jpg" at bounding box center [694, 414] width 266 height 266
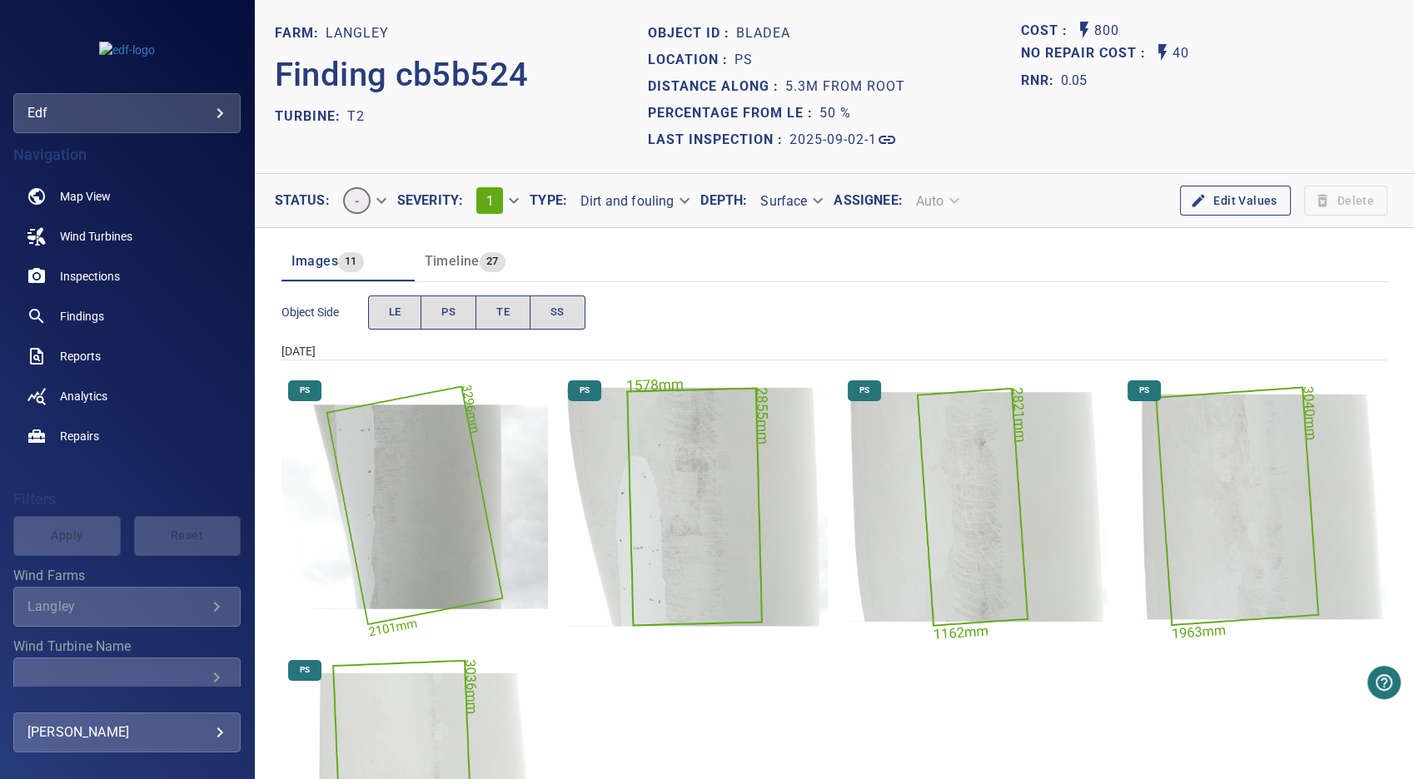
click at [692, 571] on img "Langley/T2/2025-09-02-1/2025-09-02-1/image187wp199.jpg" at bounding box center [694, 507] width 266 height 266
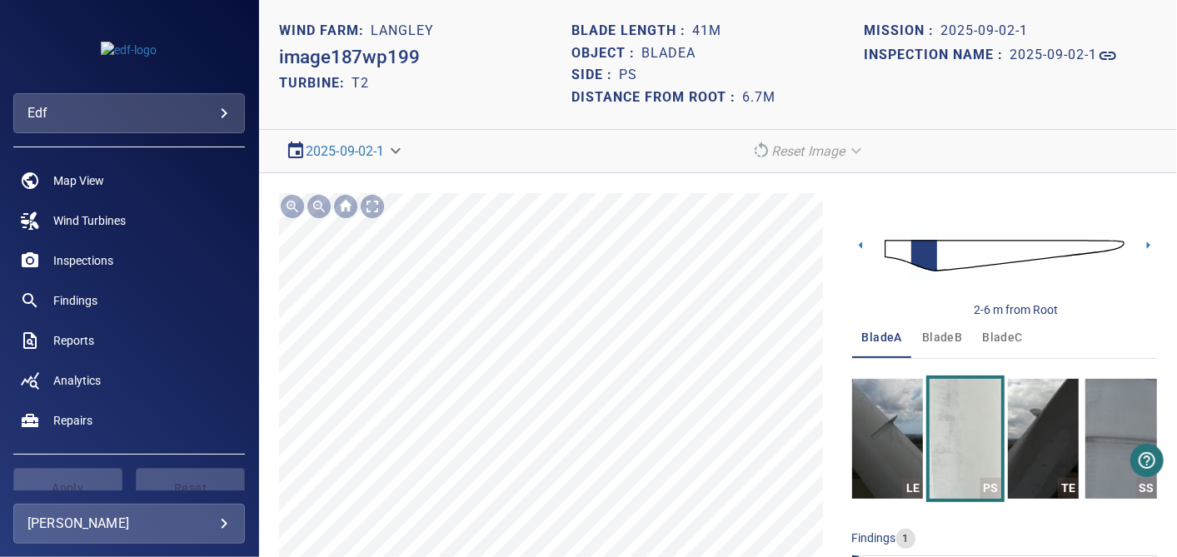
scroll to position [92, 0]
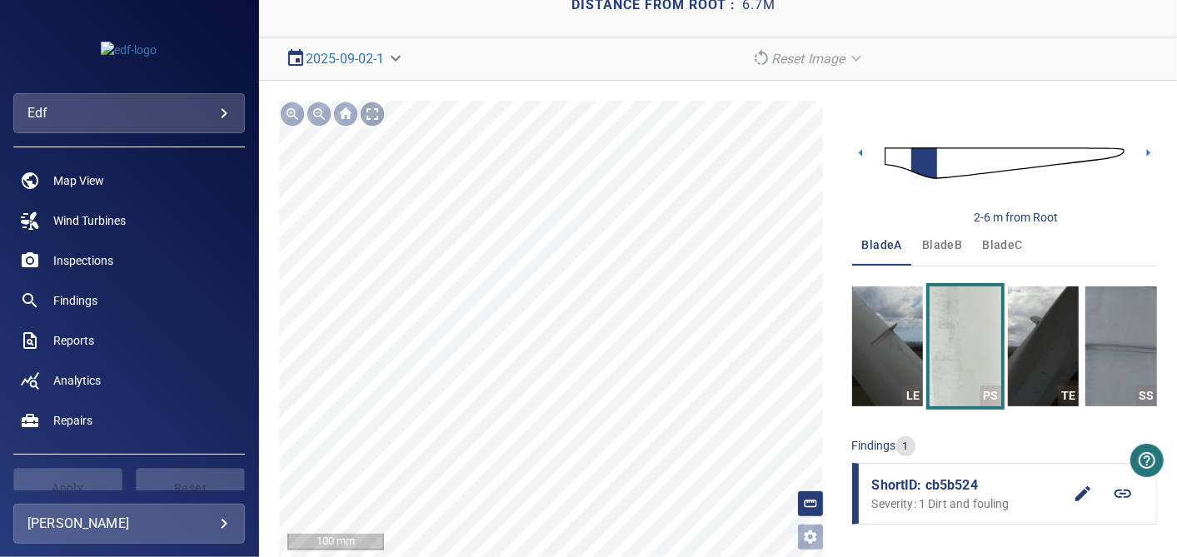
click at [364, 115] on div at bounding box center [372, 114] width 27 height 27
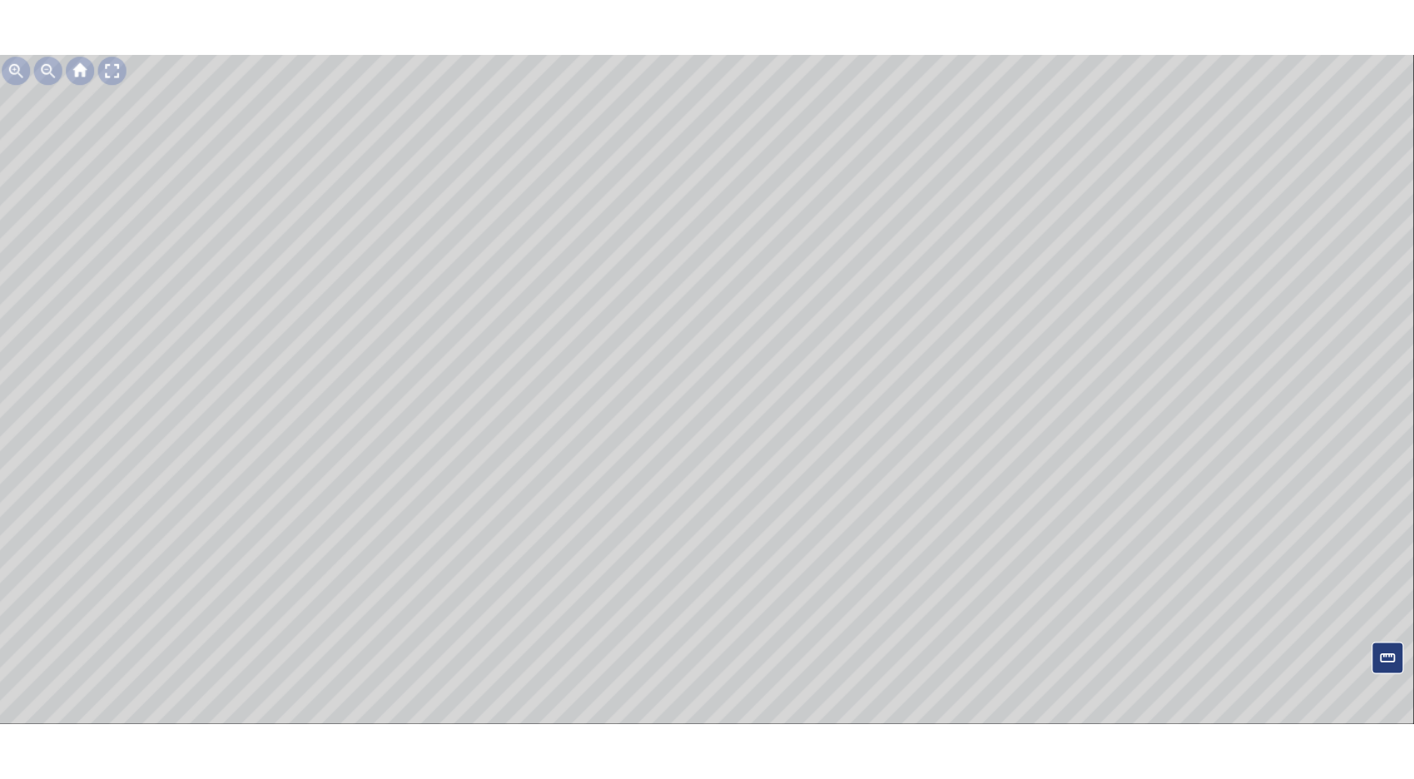
scroll to position [0, 0]
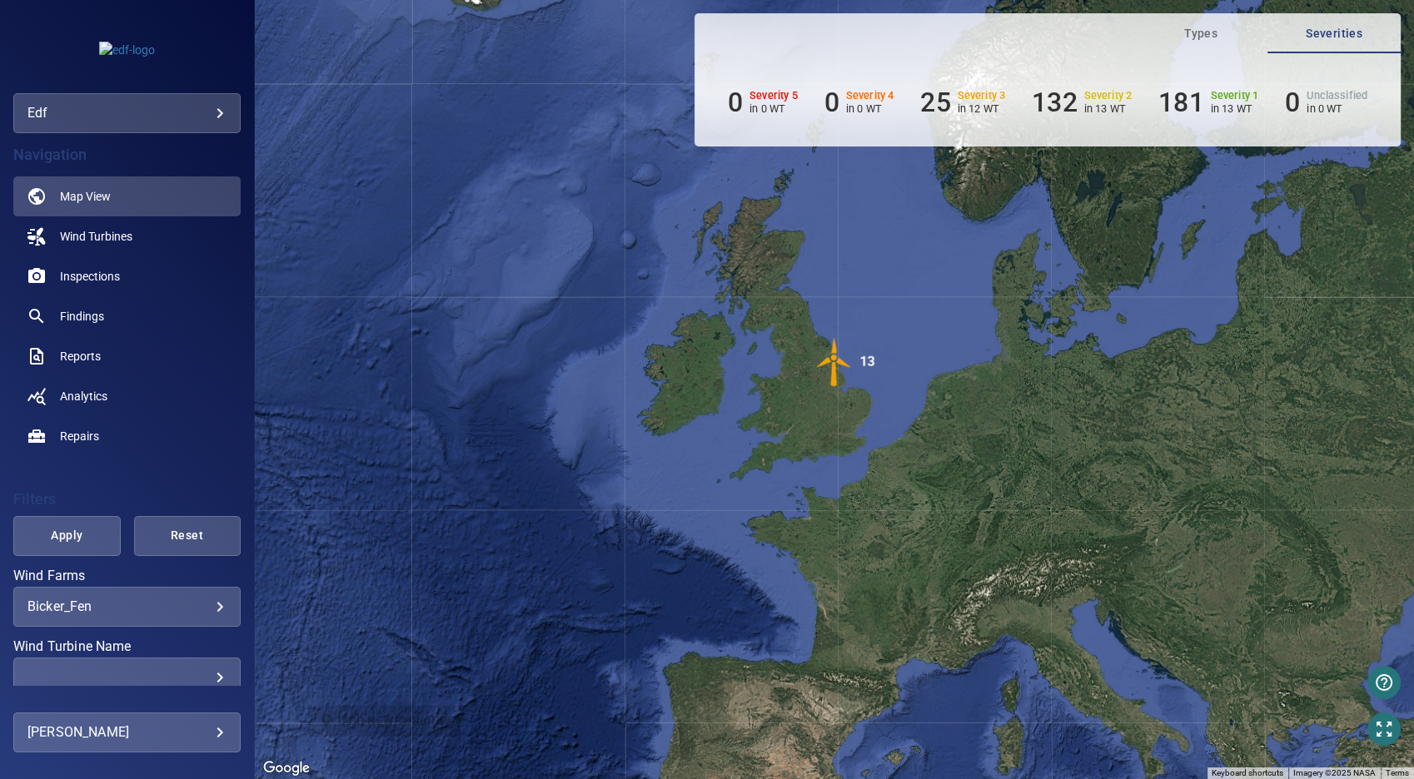
click at [209, 610] on body "**********" at bounding box center [707, 389] width 1414 height 779
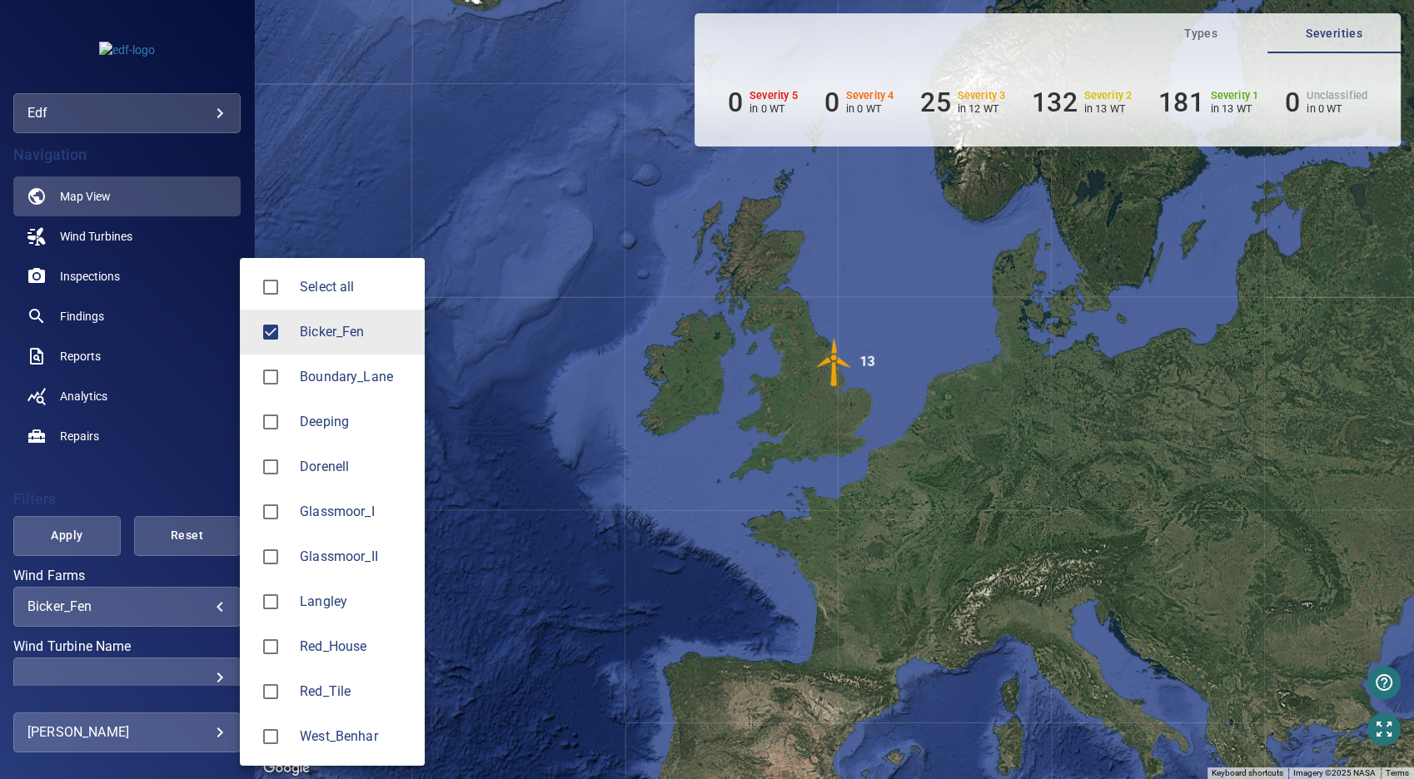
click at [306, 605] on span "Langley" at bounding box center [356, 602] width 112 height 20
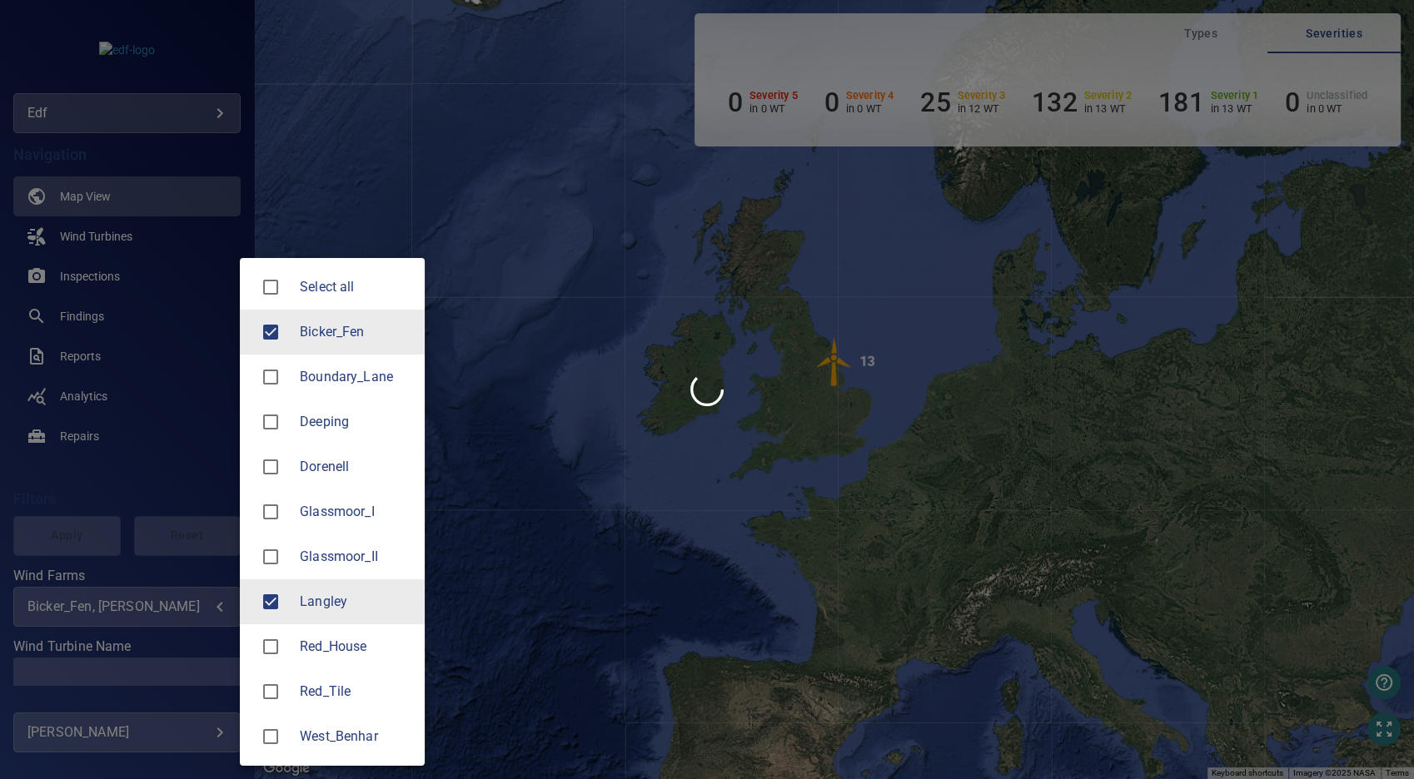
click at [341, 336] on span "Bicker_Fen" at bounding box center [356, 332] width 112 height 20
type input "*******"
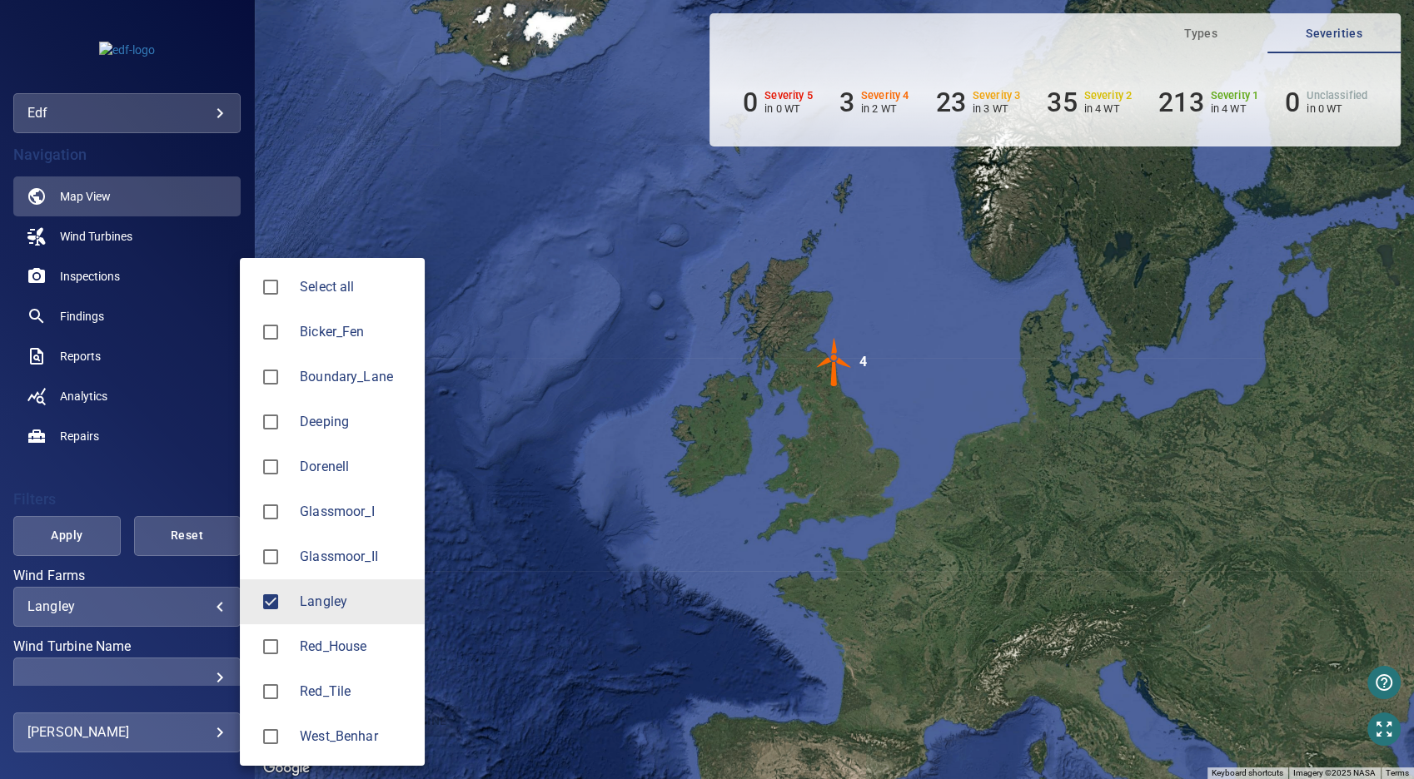
click at [88, 535] on div at bounding box center [707, 389] width 1414 height 779
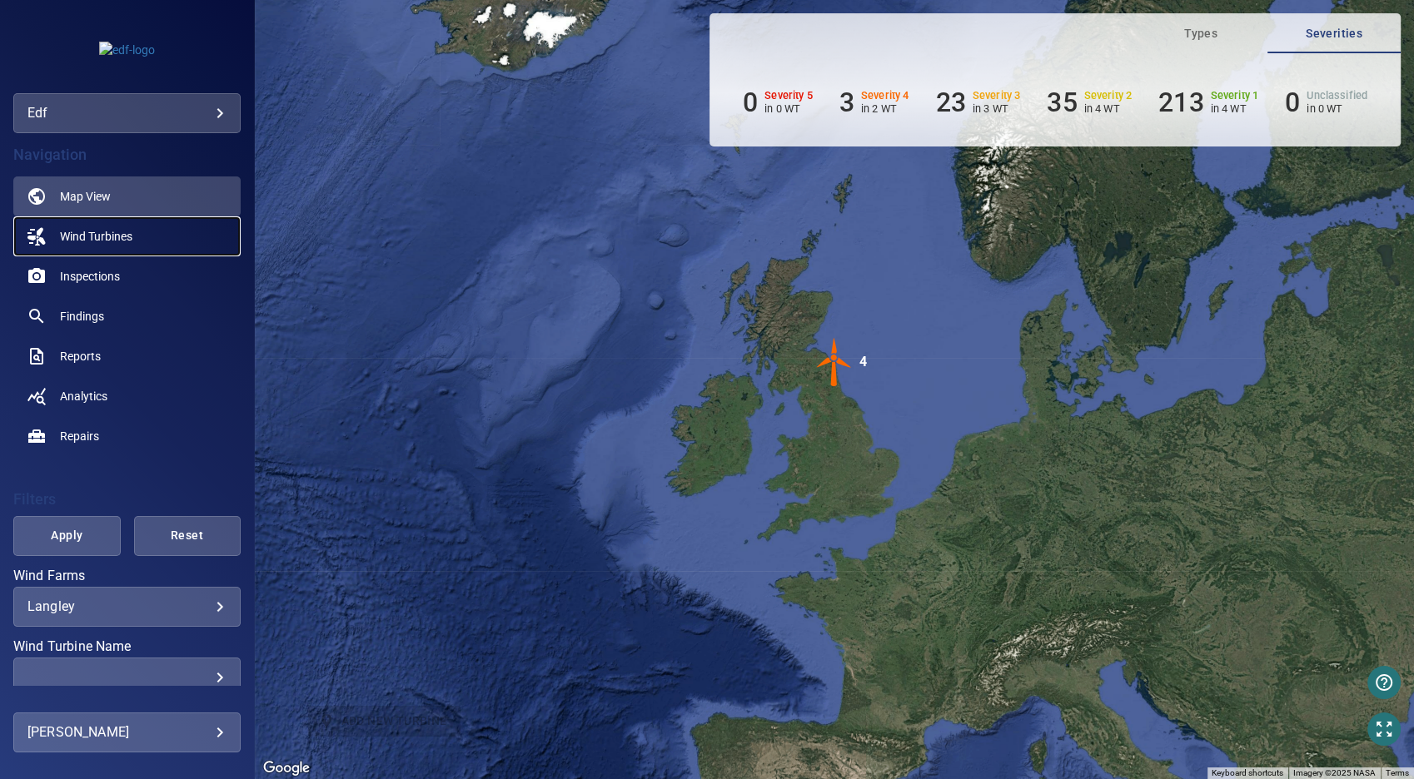
click at [113, 239] on span "Wind Turbines" at bounding box center [96, 236] width 72 height 17
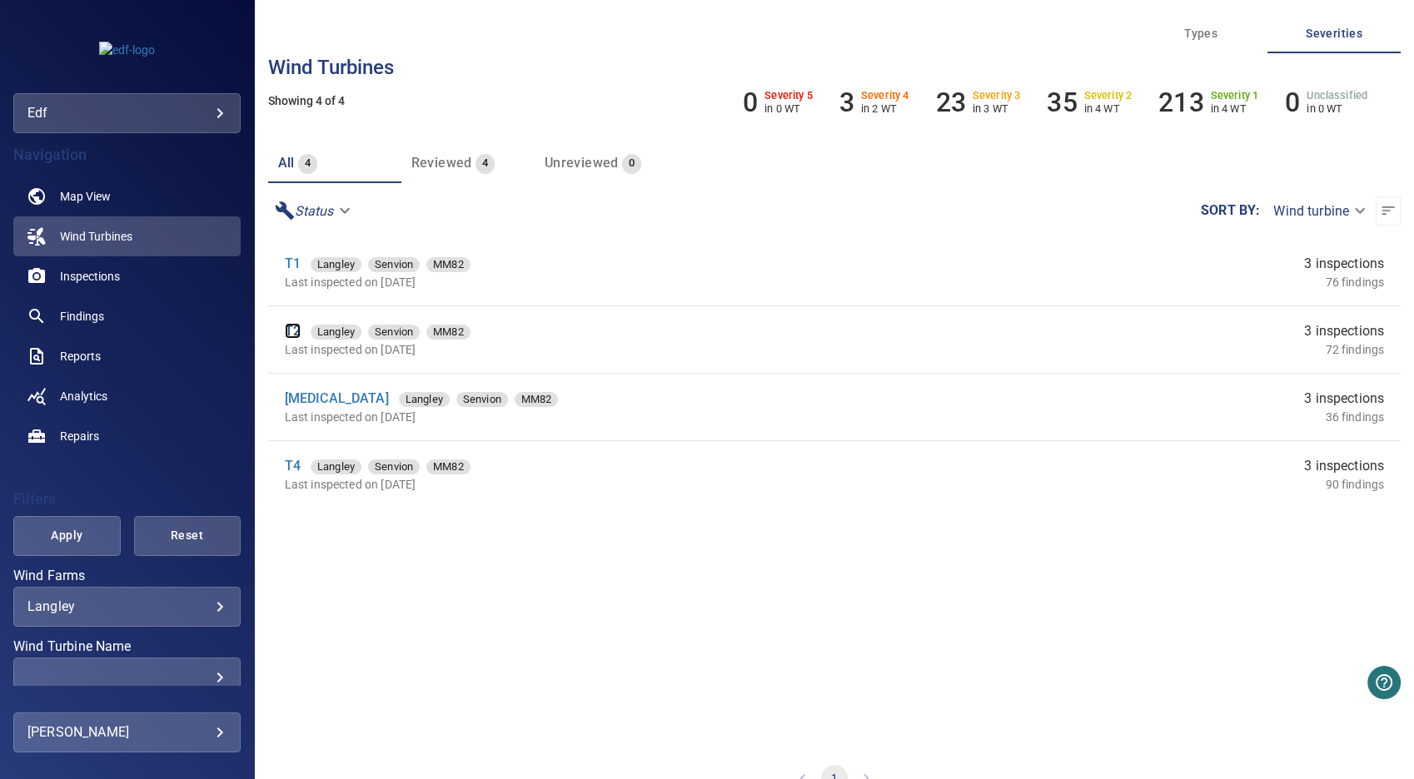
click at [293, 332] on link "T2" at bounding box center [293, 331] width 16 height 16
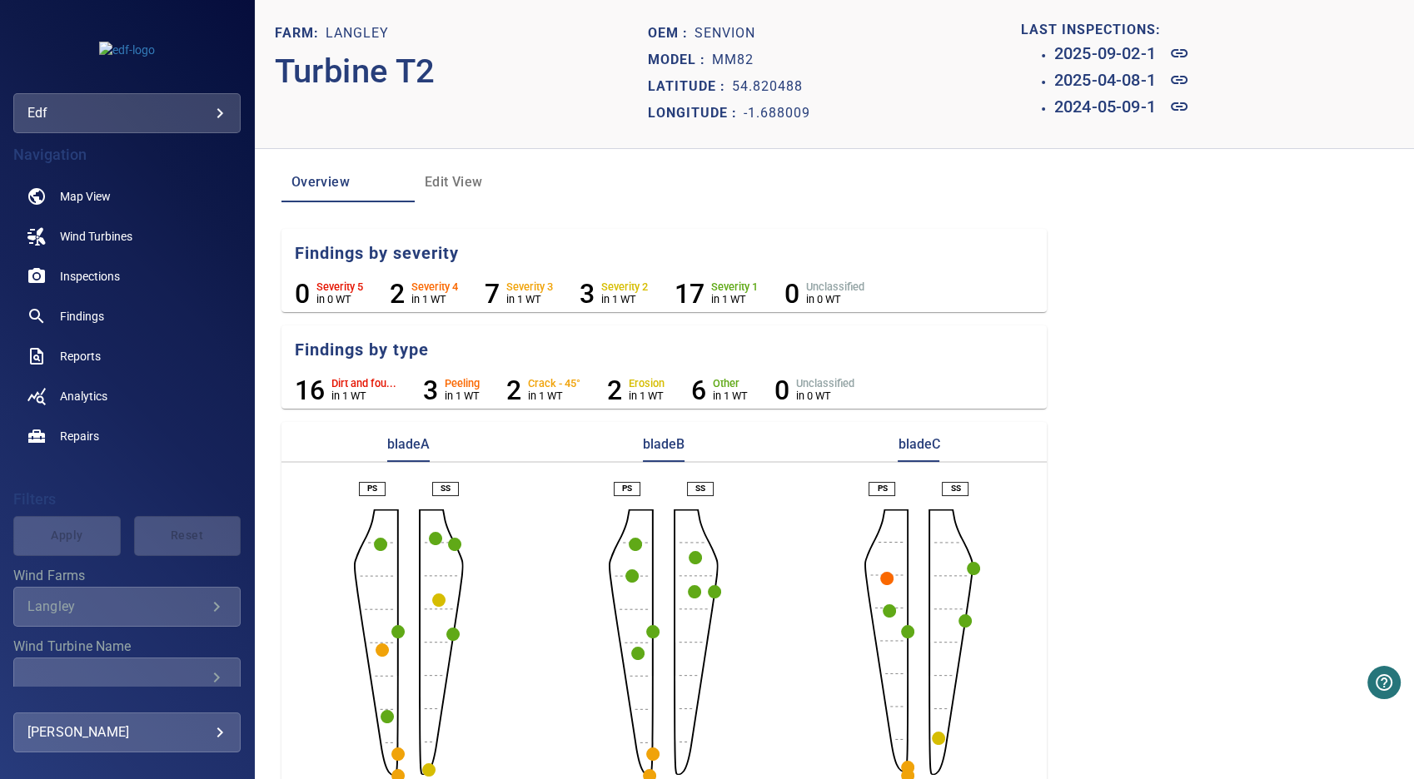
click at [380, 545] on circle "button" at bounding box center [380, 544] width 13 height 13
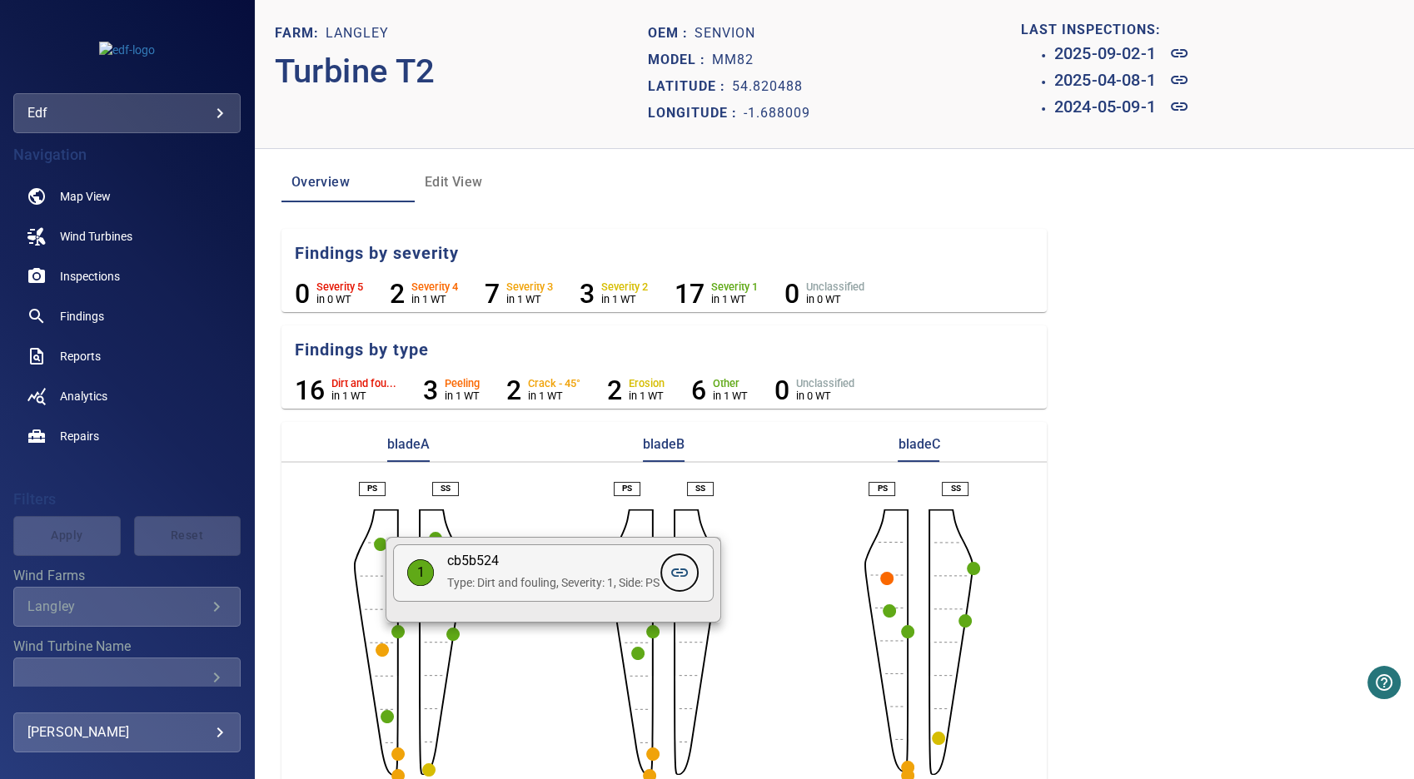
click at [681, 572] on icon at bounding box center [679, 573] width 17 height 8
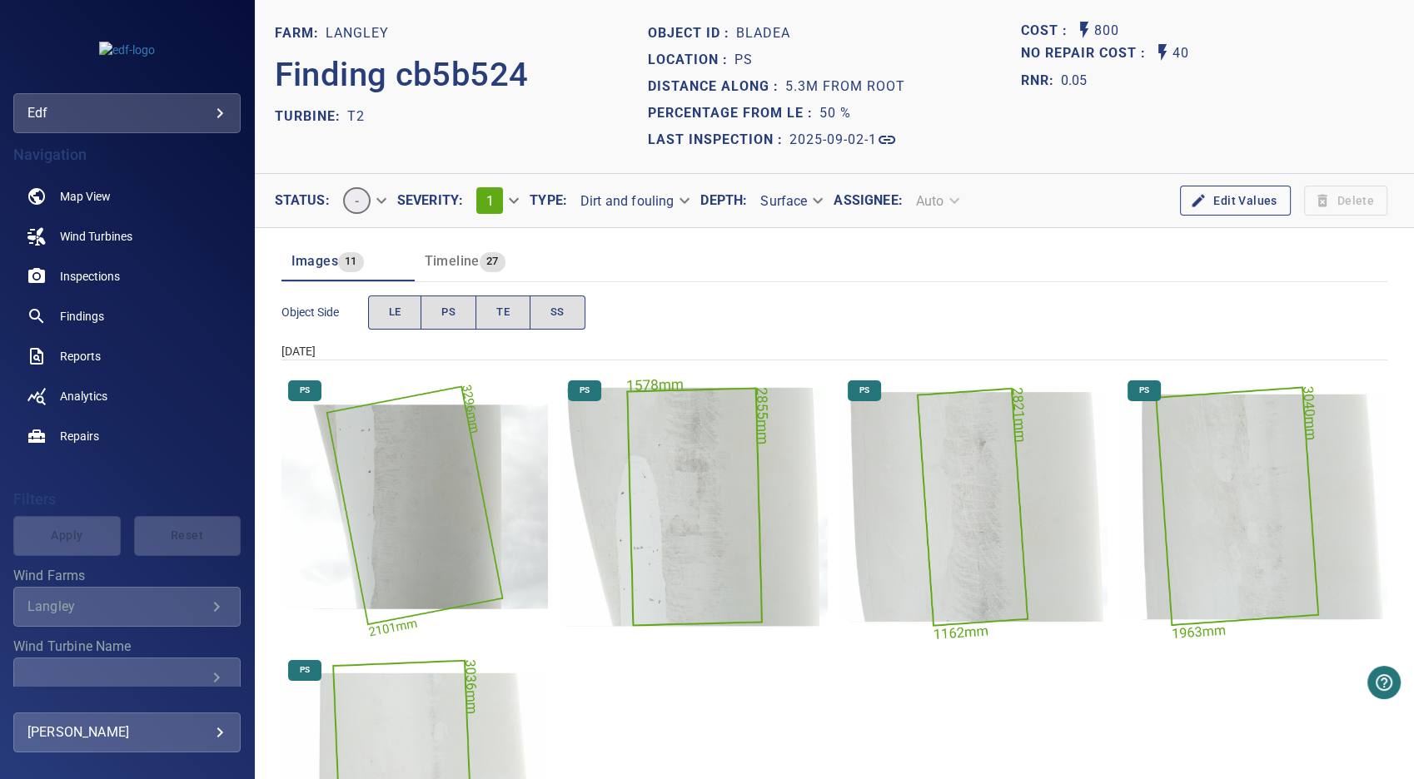
click at [438, 498] on img "Langley/T2/2025-09-02-1/2025-09-02-1/image188wp200.jpg" at bounding box center [414, 507] width 266 height 266
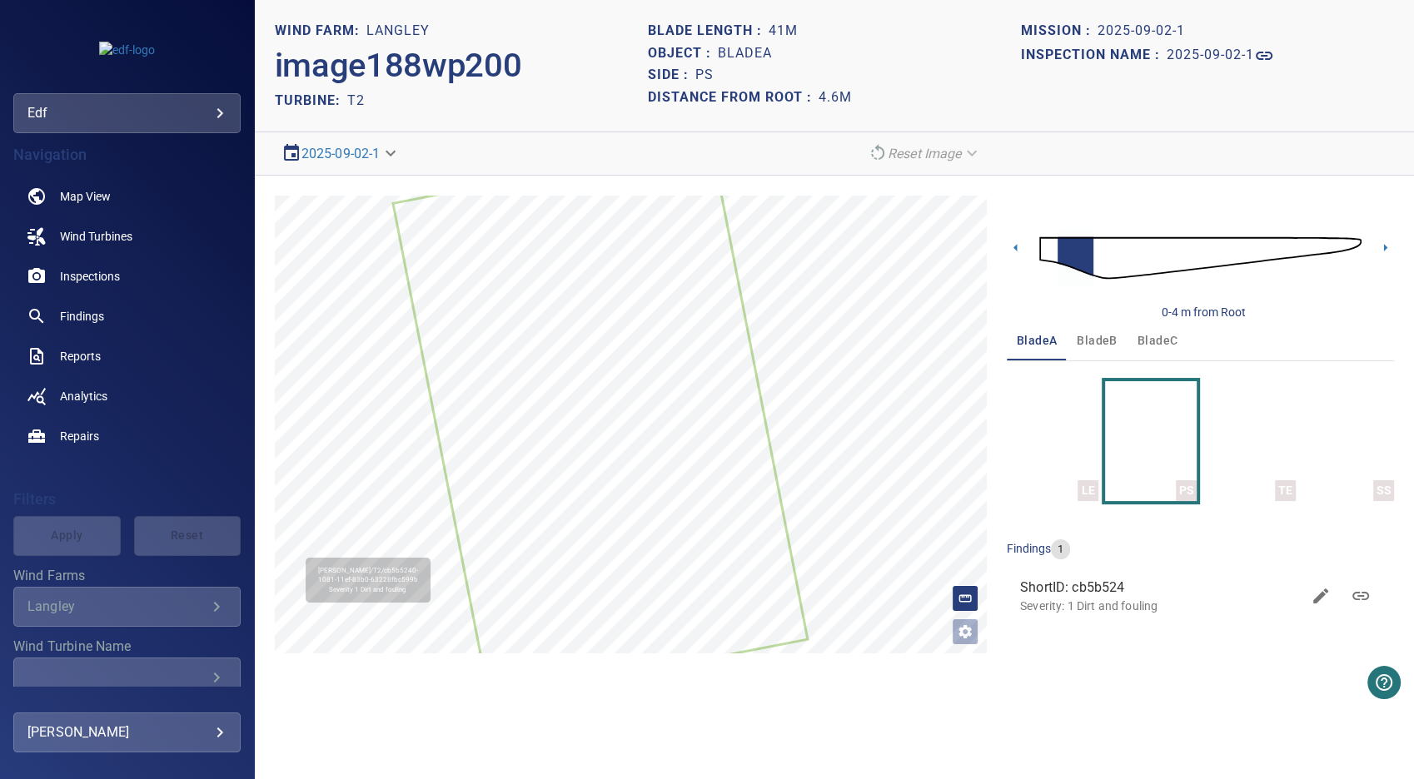
click at [630, 421] on icon at bounding box center [600, 421] width 411 height 556
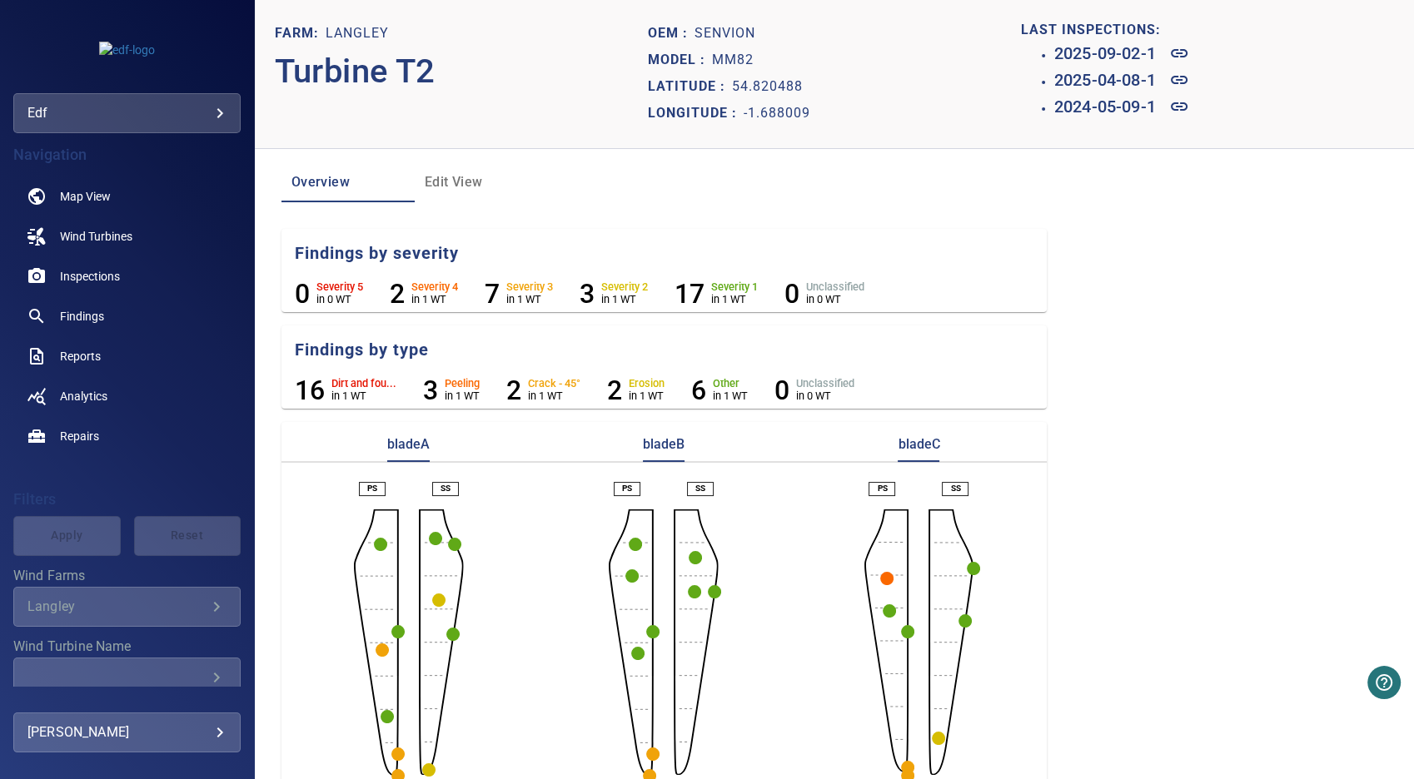
click at [625, 577] on circle "button" at bounding box center [631, 576] width 13 height 13
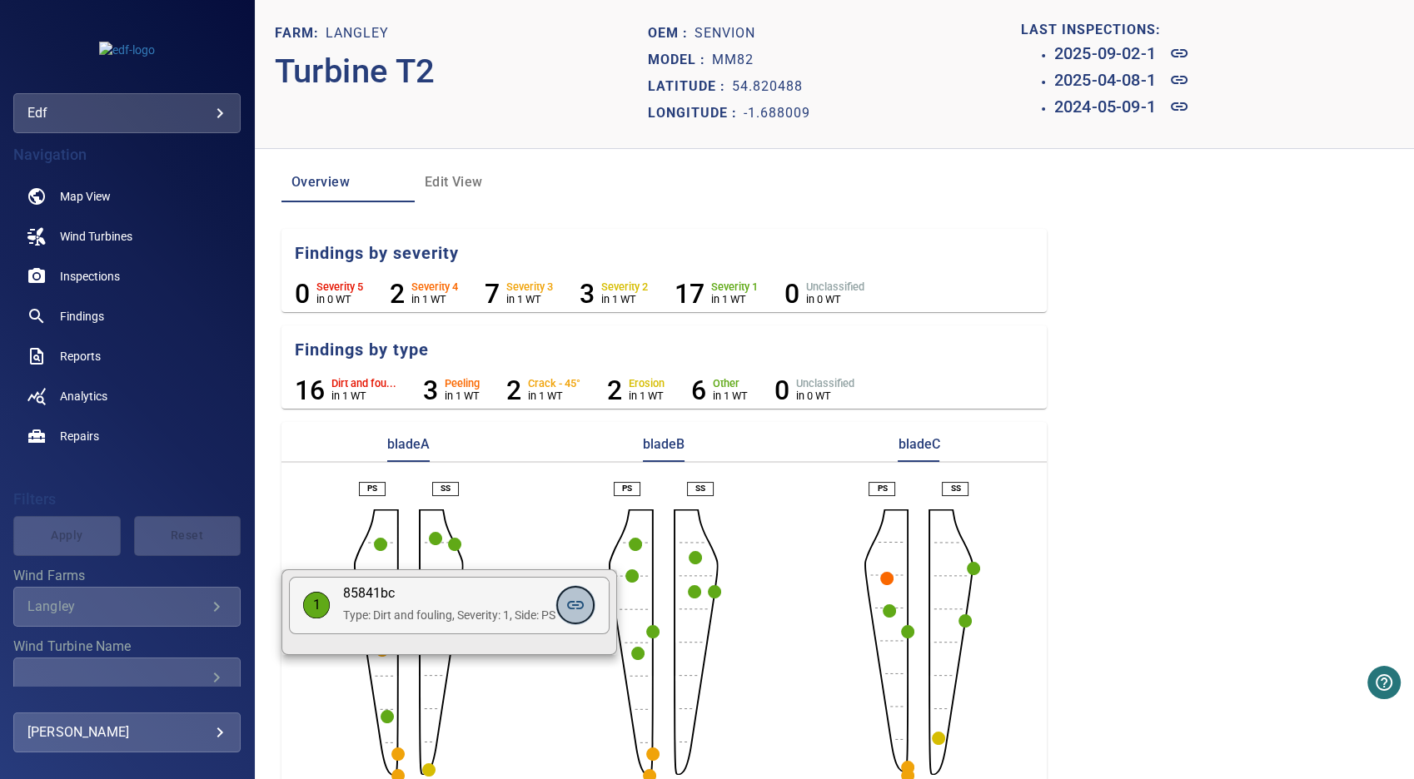
click at [577, 608] on icon at bounding box center [575, 605] width 20 height 20
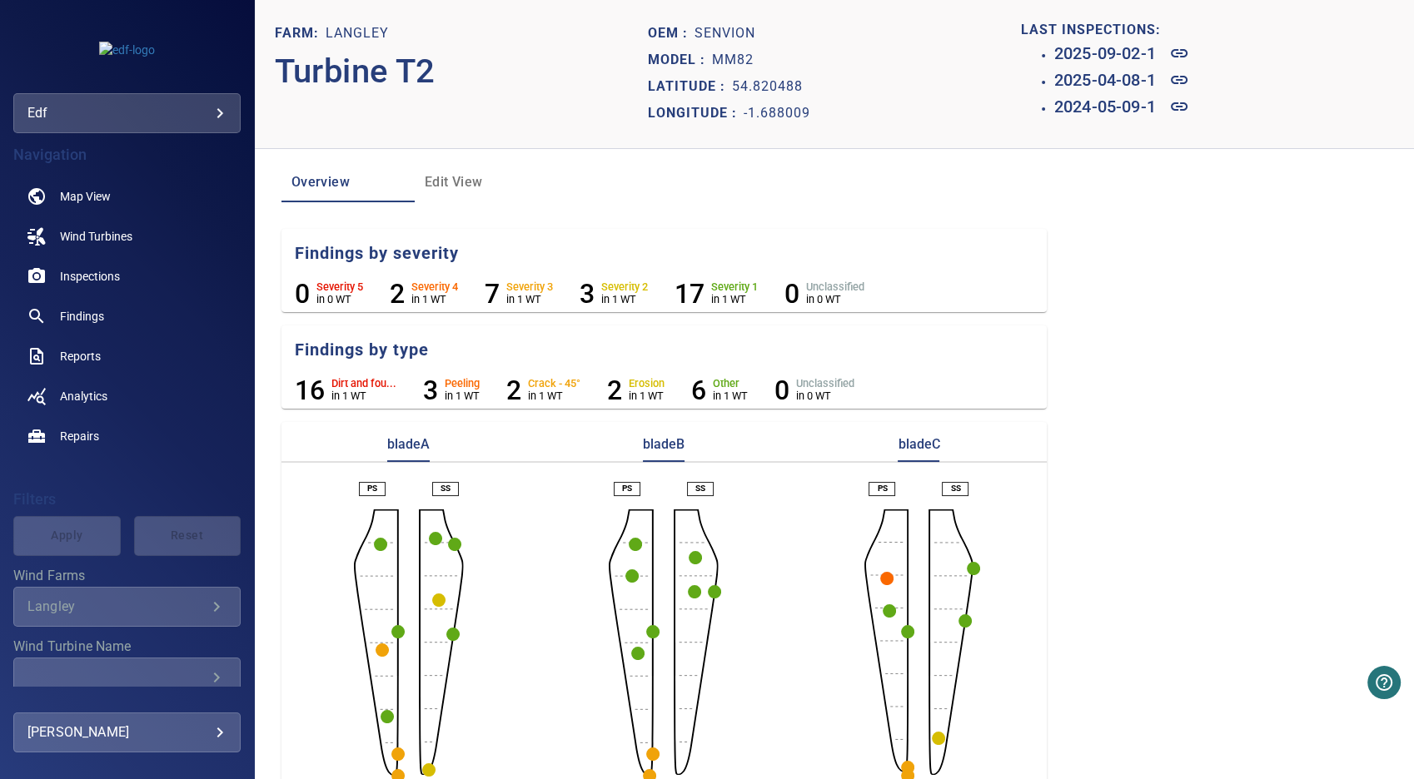
click at [881, 574] on circle "button" at bounding box center [886, 578] width 13 height 13
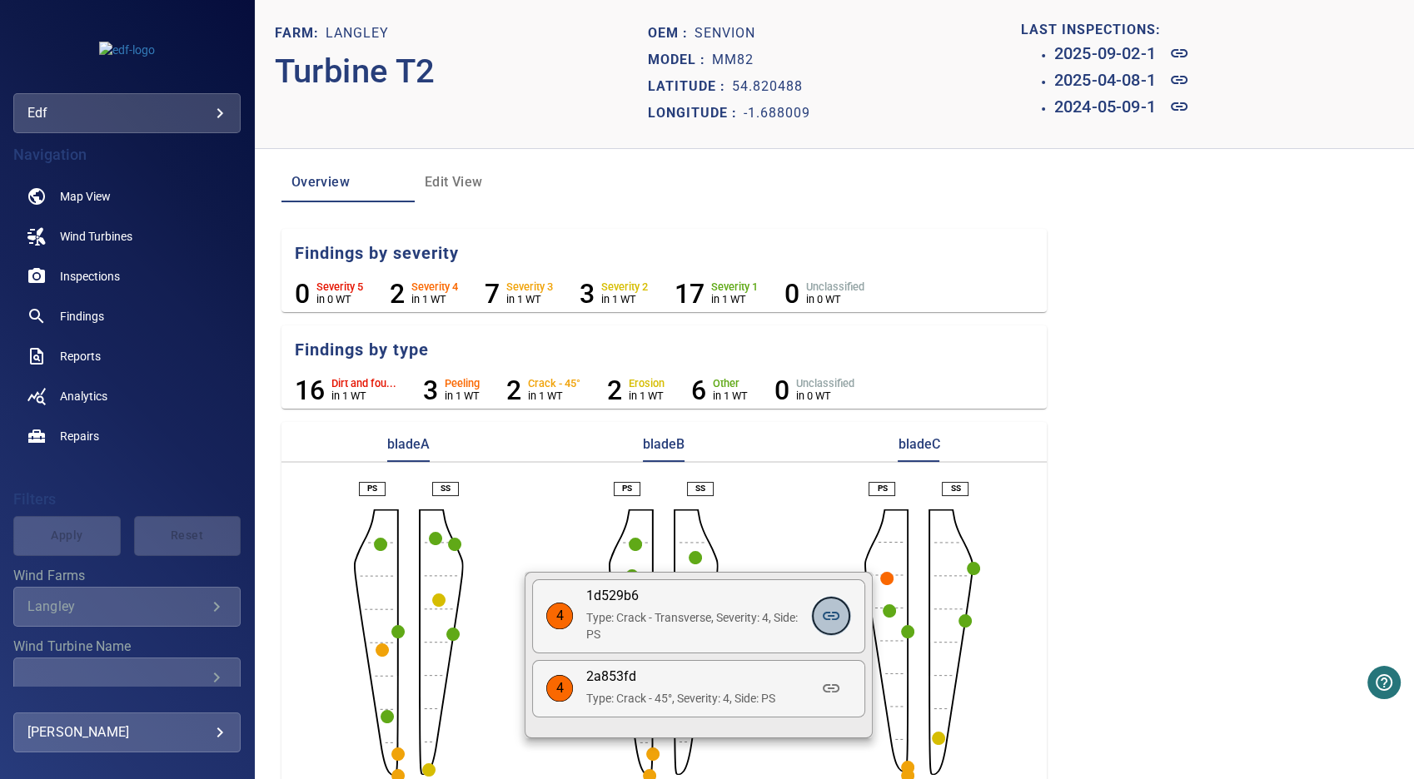
click at [836, 620] on icon at bounding box center [831, 616] width 20 height 20
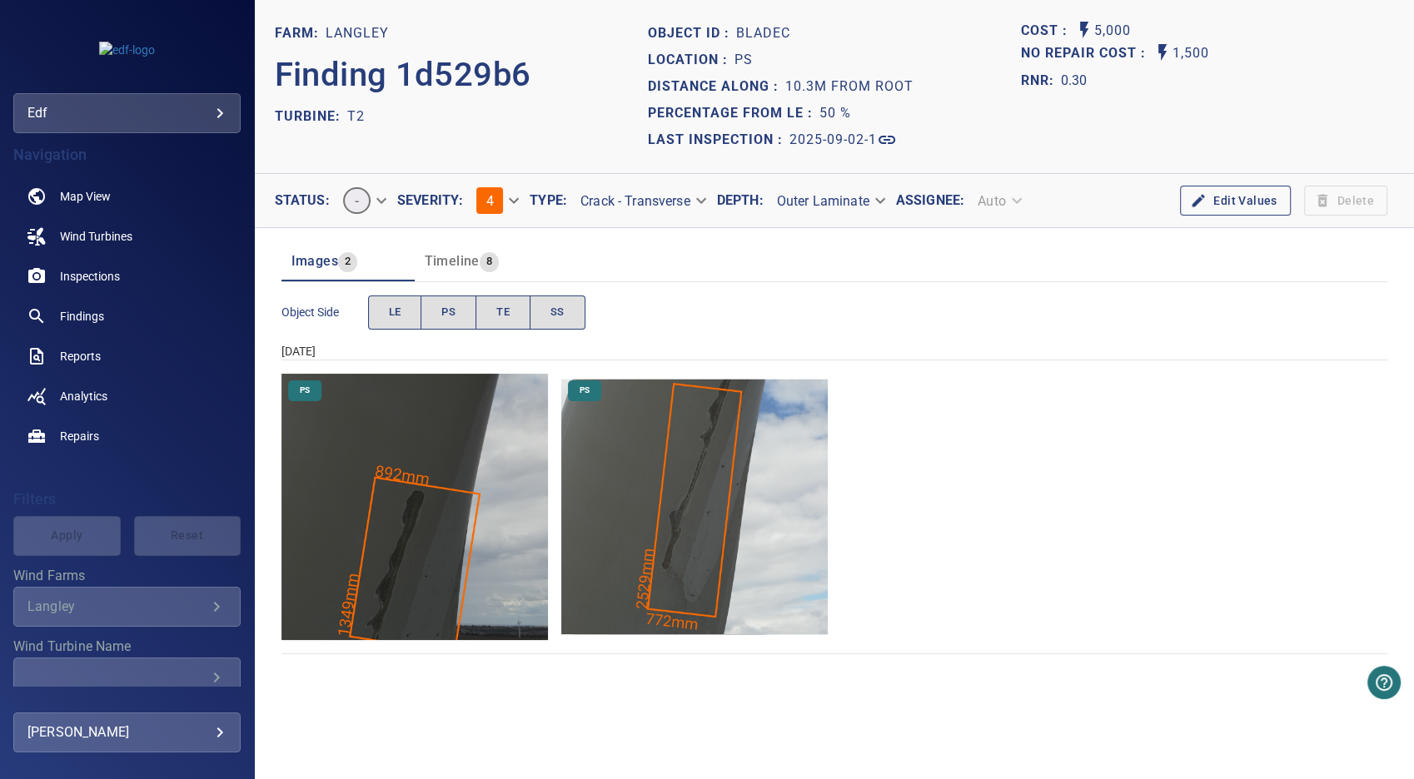
click at [671, 516] on img "Langley/T2/2025-09-02-1/2025-09-02-1/image111wp117.jpg" at bounding box center [694, 507] width 266 height 266
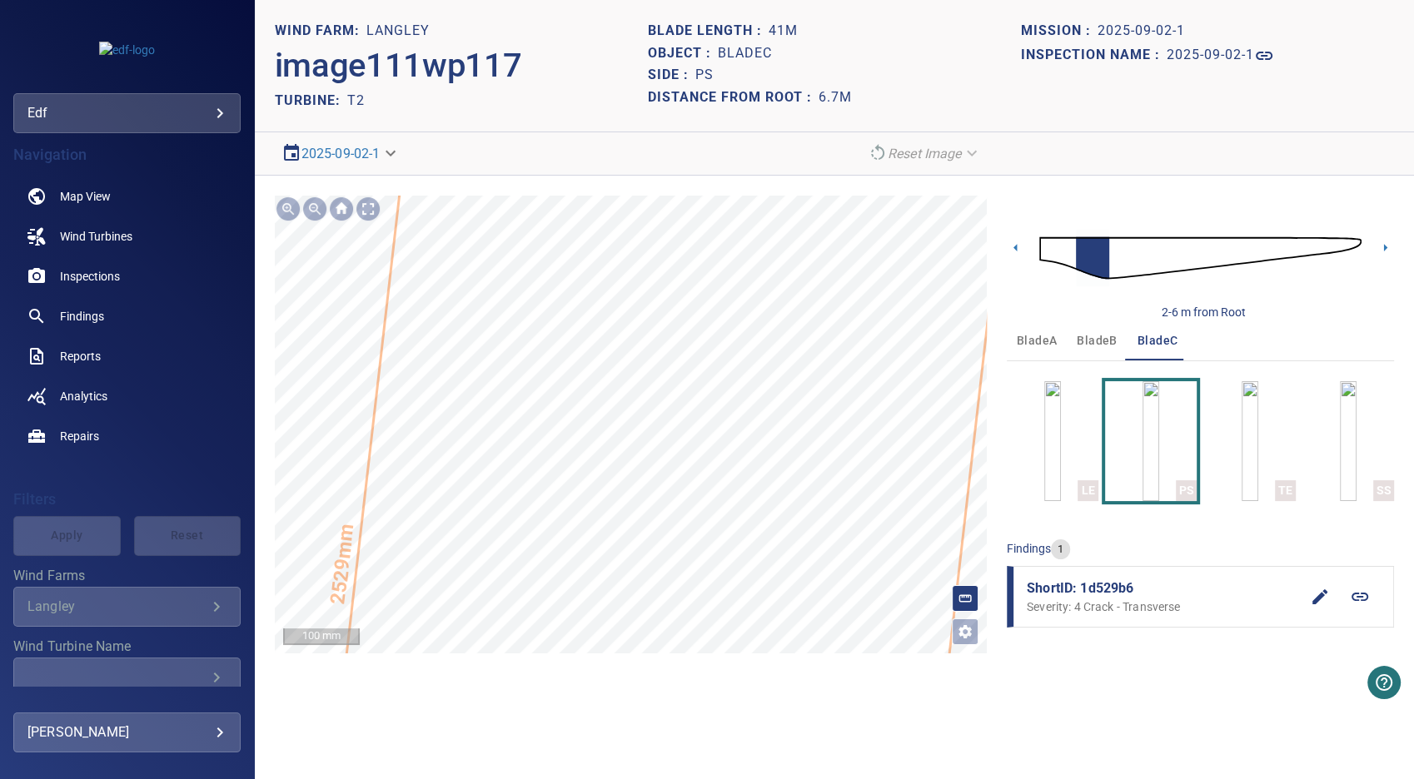
click at [793, 174] on section "**********" at bounding box center [834, 389] width 1159 height 779
click at [375, 200] on div at bounding box center [368, 209] width 27 height 27
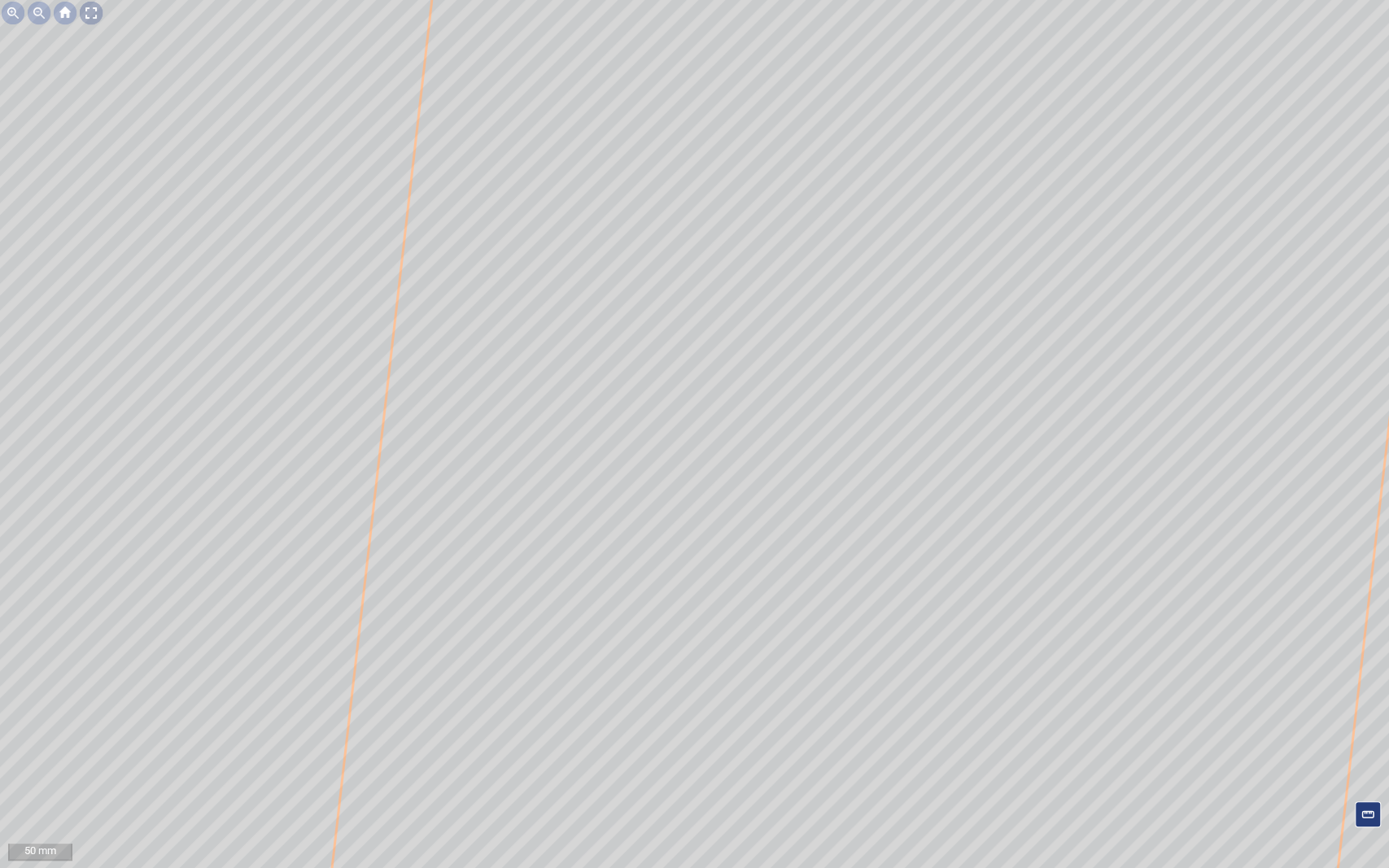
click at [90, 14] on div at bounding box center [91, 13] width 26 height 26
